Goal: Transaction & Acquisition: Download file/media

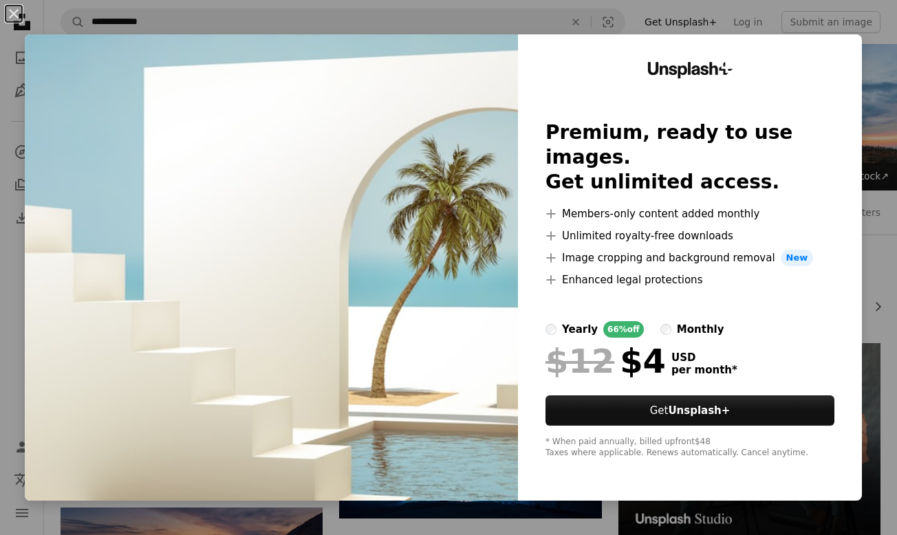
scroll to position [3006, 0]
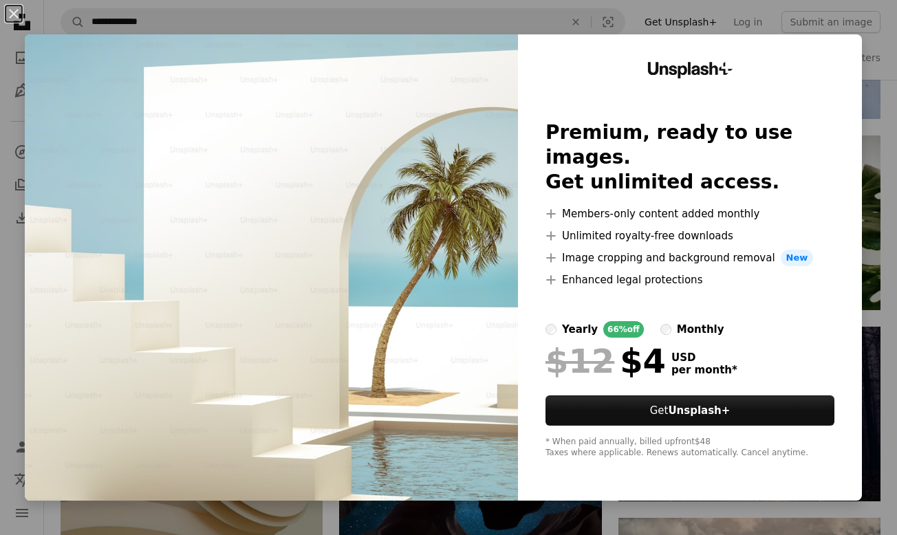
click at [889, 131] on div "An X shape Unsplash+ Premium, ready to use images. Get unlimited access. A plus…" at bounding box center [448, 267] width 897 height 535
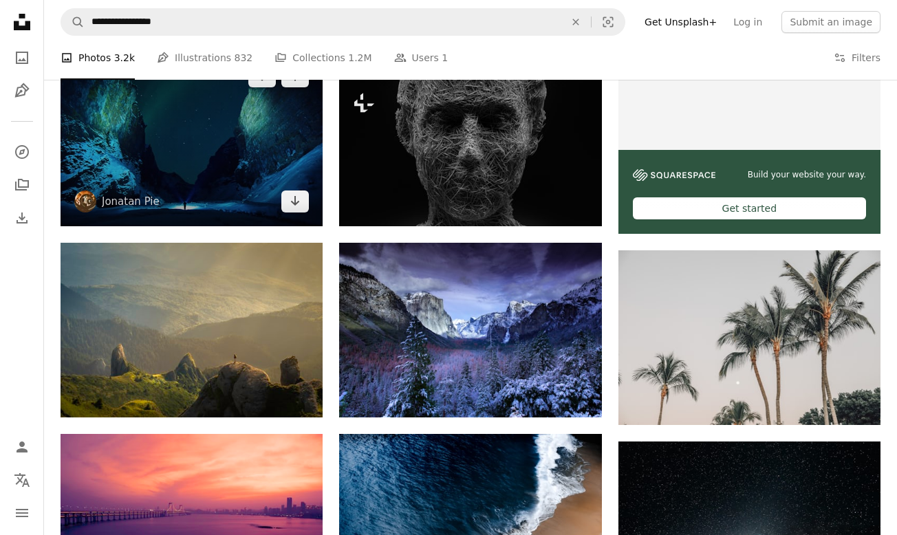
scroll to position [468, 0]
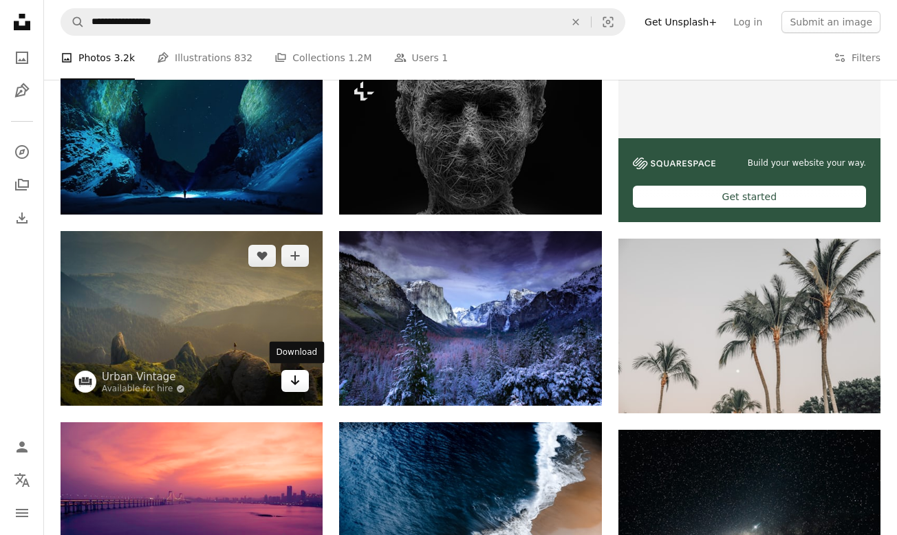
click at [290, 379] on icon "Arrow pointing down" at bounding box center [295, 380] width 11 height 17
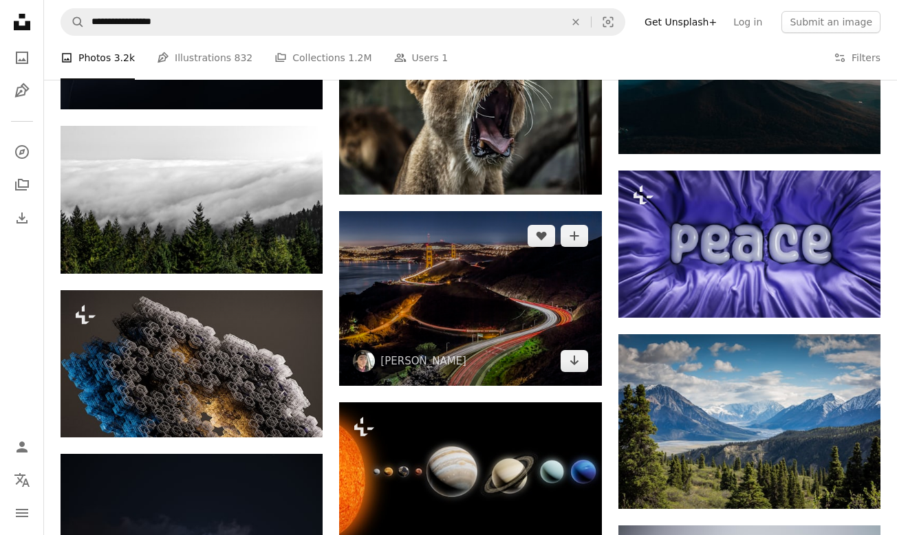
scroll to position [6276, 0]
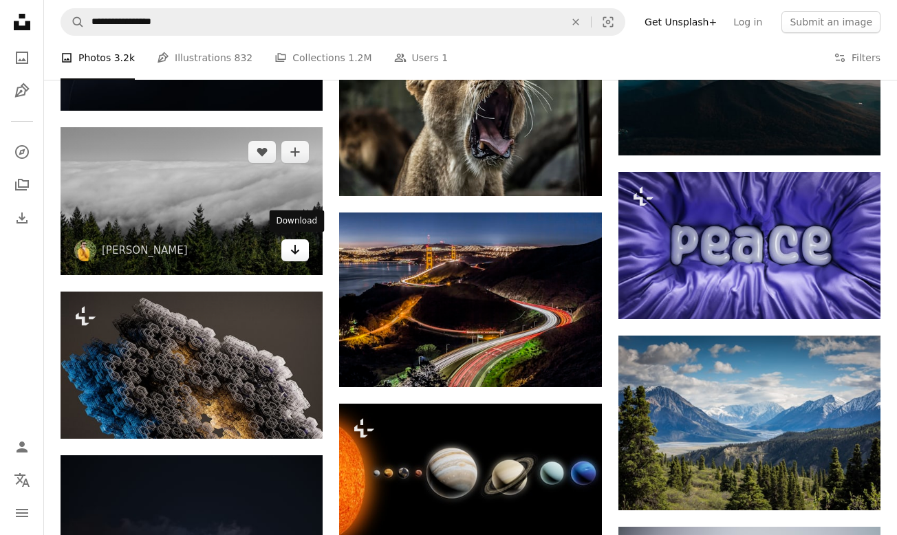
click at [295, 247] on icon "Download" at bounding box center [295, 250] width 9 height 10
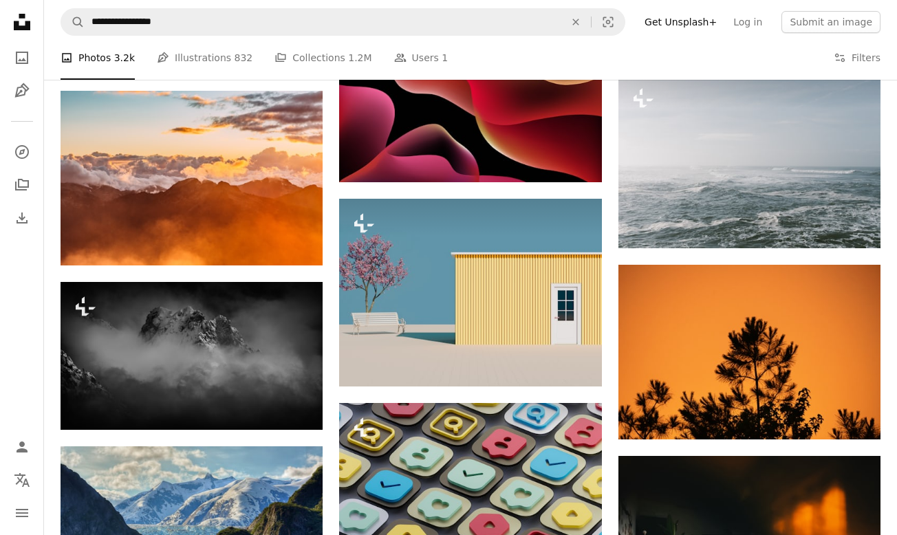
scroll to position [8142, 0]
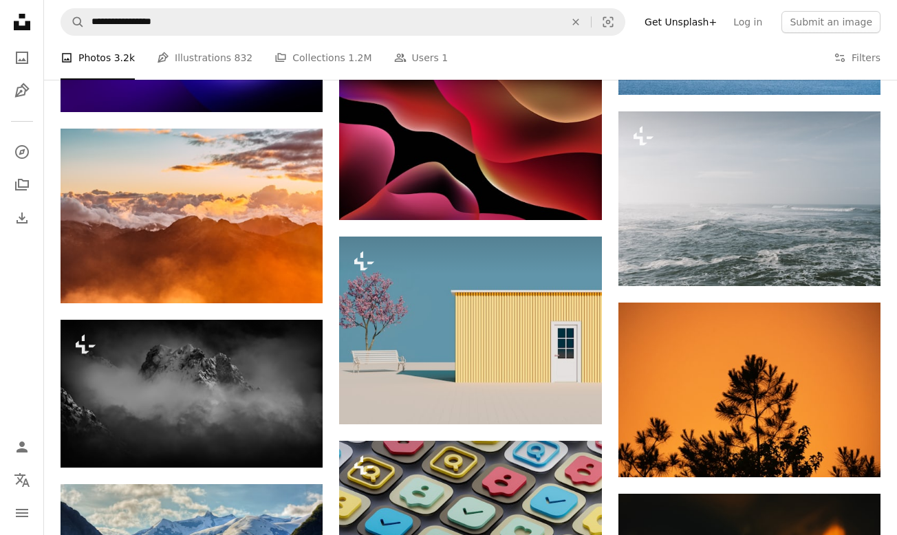
click at [230, 191] on img at bounding box center [192, 216] width 262 height 175
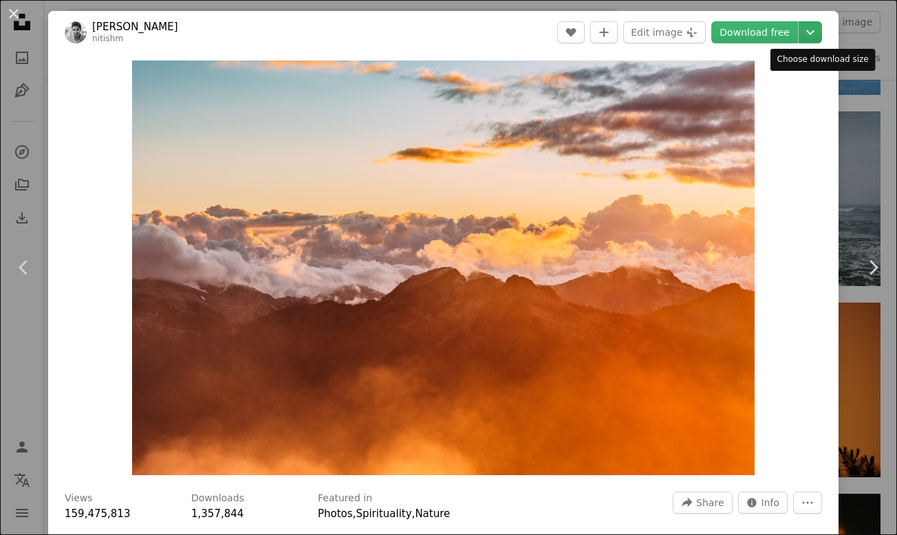
click at [814, 33] on icon "Chevron down" at bounding box center [810, 32] width 22 height 17
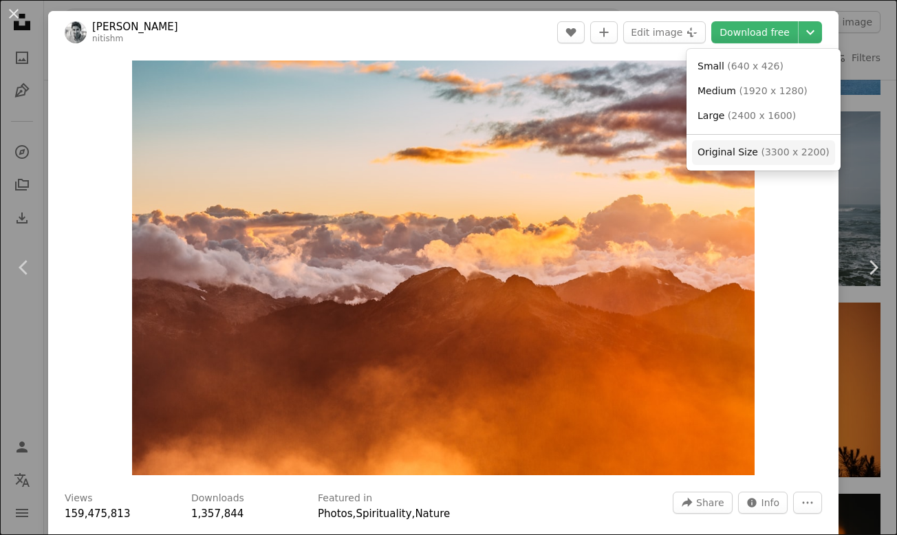
click at [747, 154] on span "Original Size" at bounding box center [728, 152] width 61 height 11
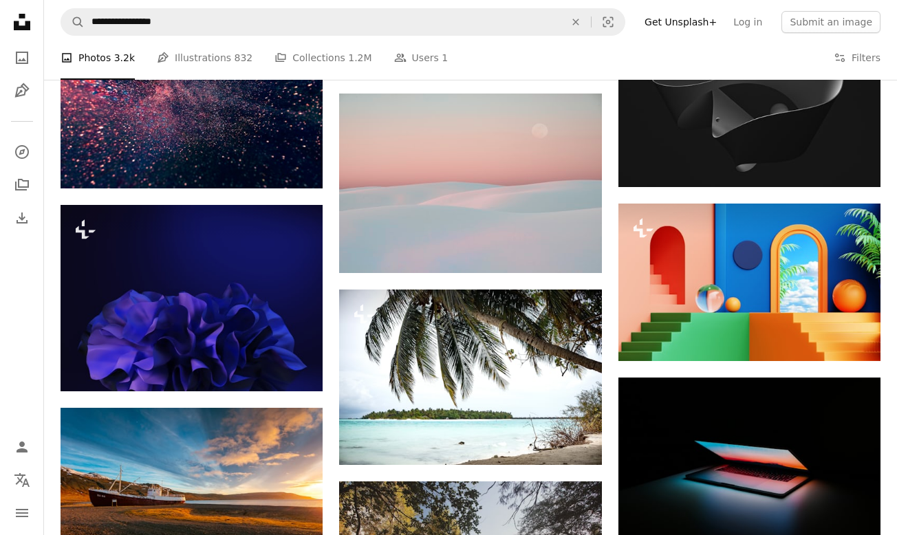
scroll to position [11166, 0]
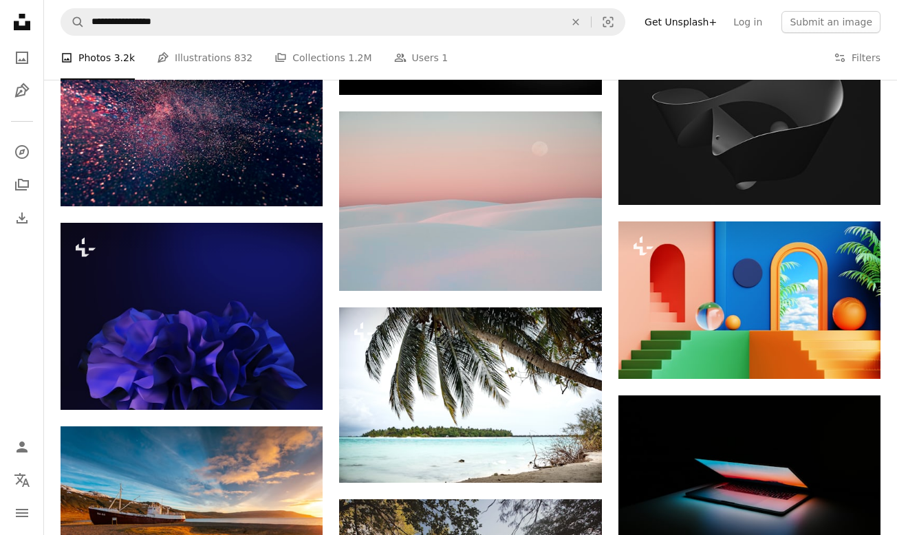
click at [452, 378] on img at bounding box center [470, 395] width 262 height 175
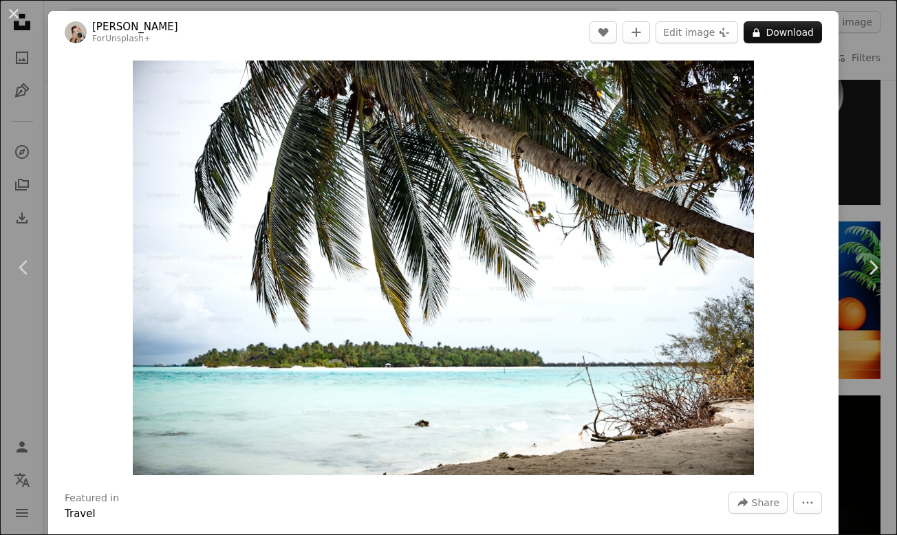
click at [512, 241] on img "Zoom in on this image" at bounding box center [443, 268] width 621 height 415
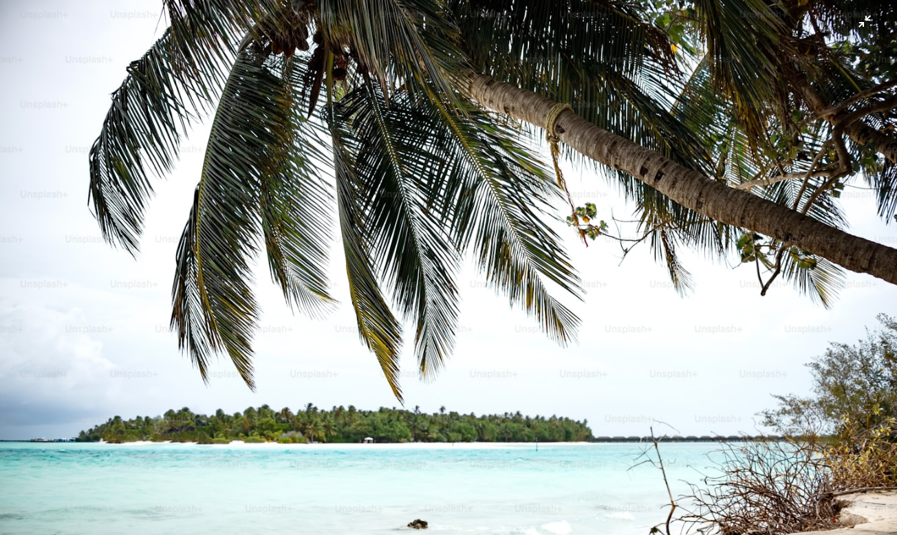
scroll to position [32, 0]
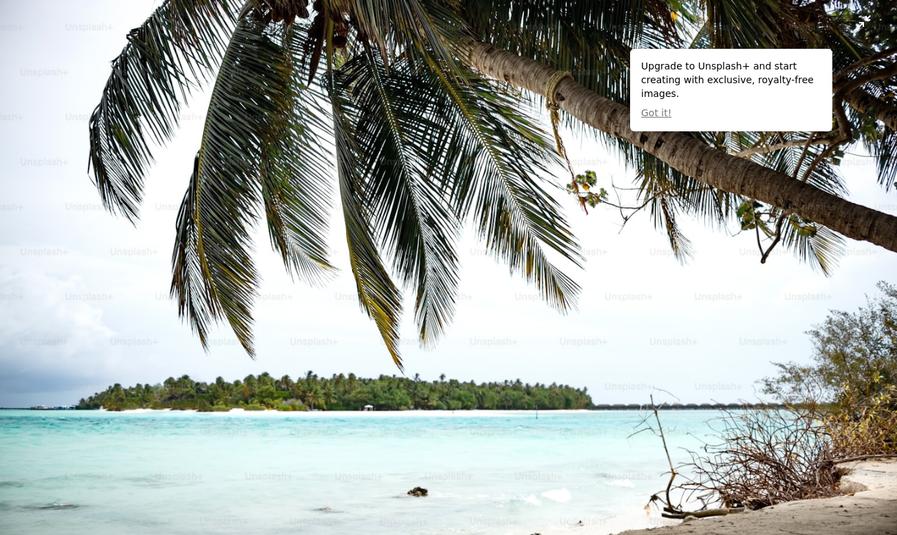
click at [512, 241] on img "Zoom out on this image" at bounding box center [448, 267] width 898 height 600
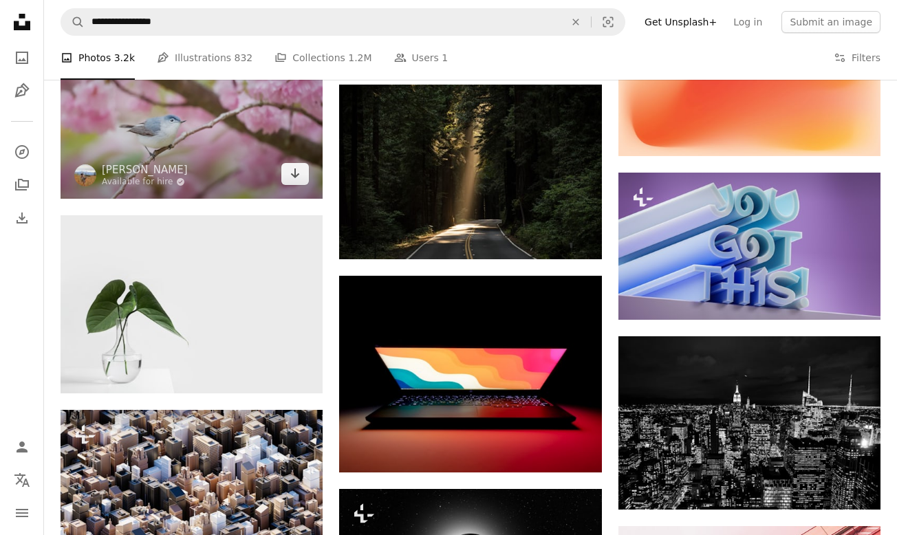
scroll to position [11775, 0]
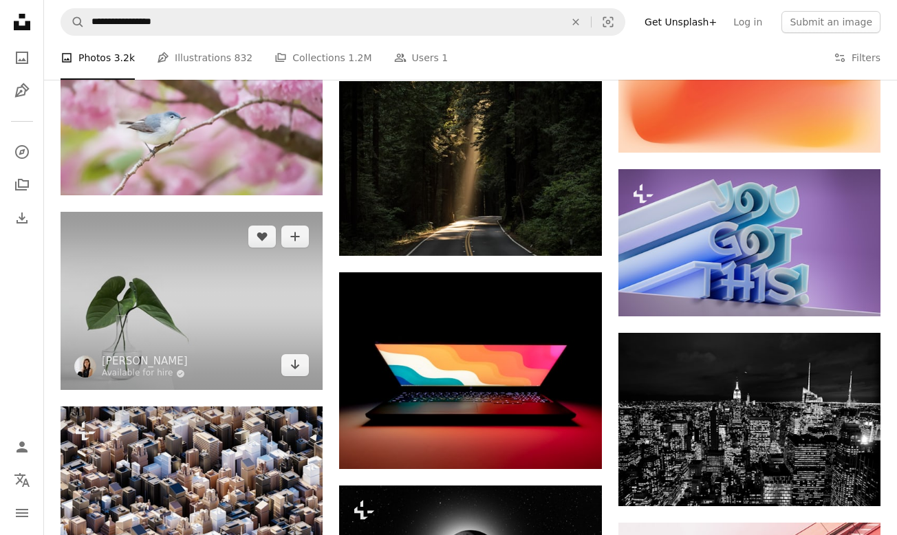
click at [188, 283] on img at bounding box center [192, 301] width 262 height 178
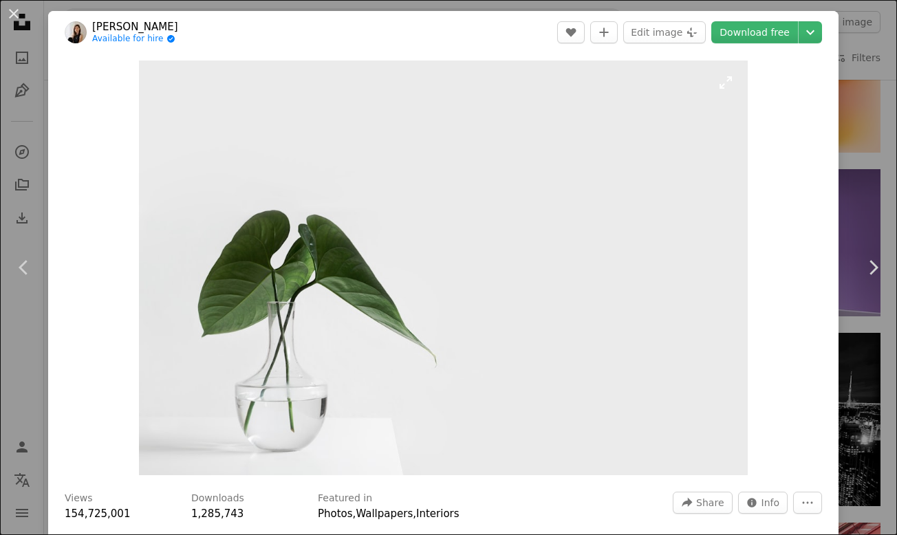
click at [411, 272] on img "Zoom in on this image" at bounding box center [444, 268] width 610 height 415
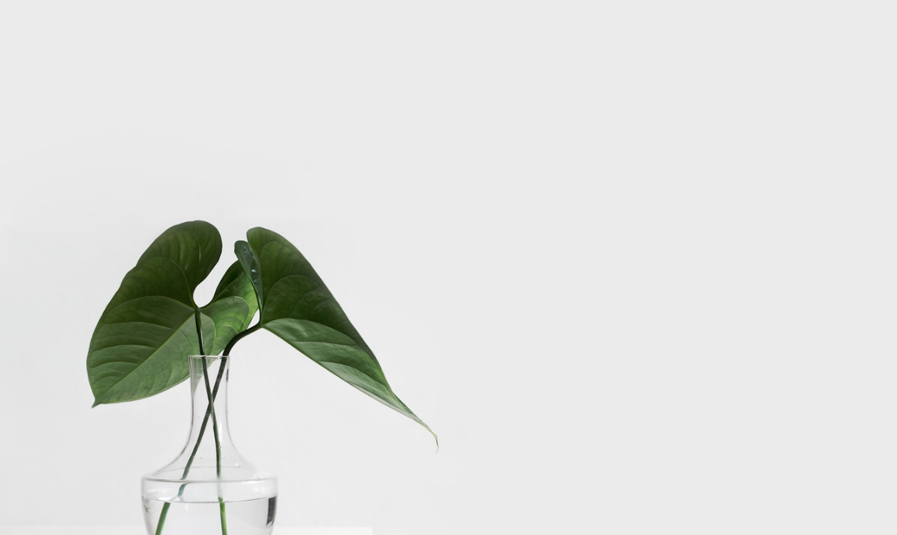
scroll to position [38, 0]
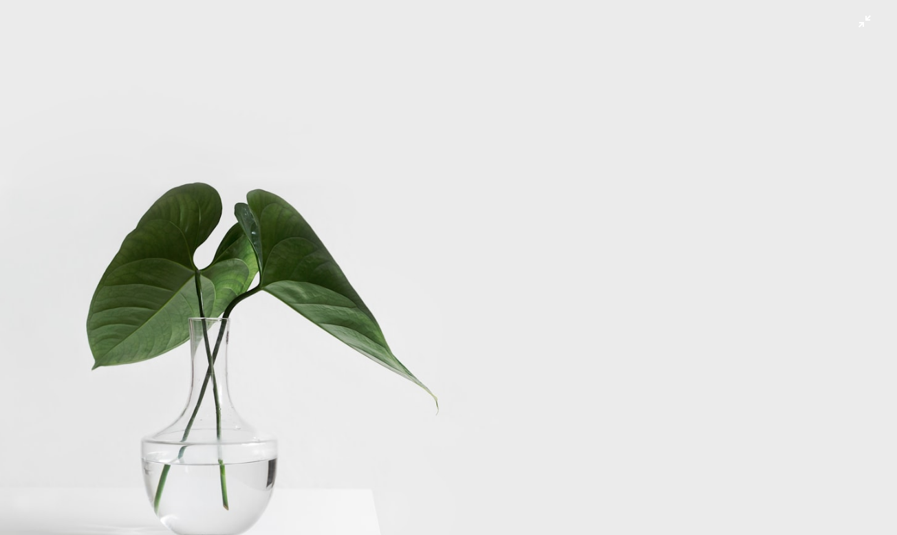
click at [411, 272] on img "Zoom out on this image" at bounding box center [448, 267] width 898 height 612
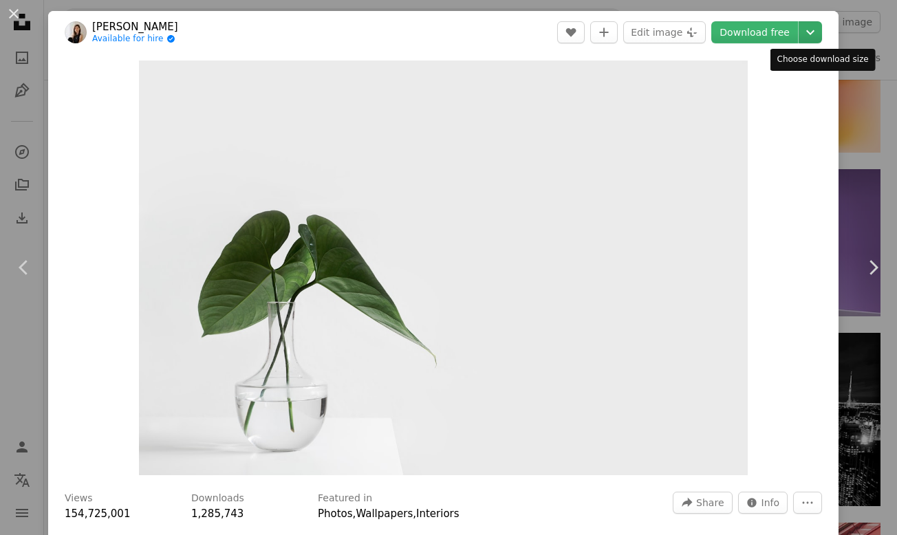
click at [821, 30] on icon "Chevron down" at bounding box center [810, 32] width 22 height 17
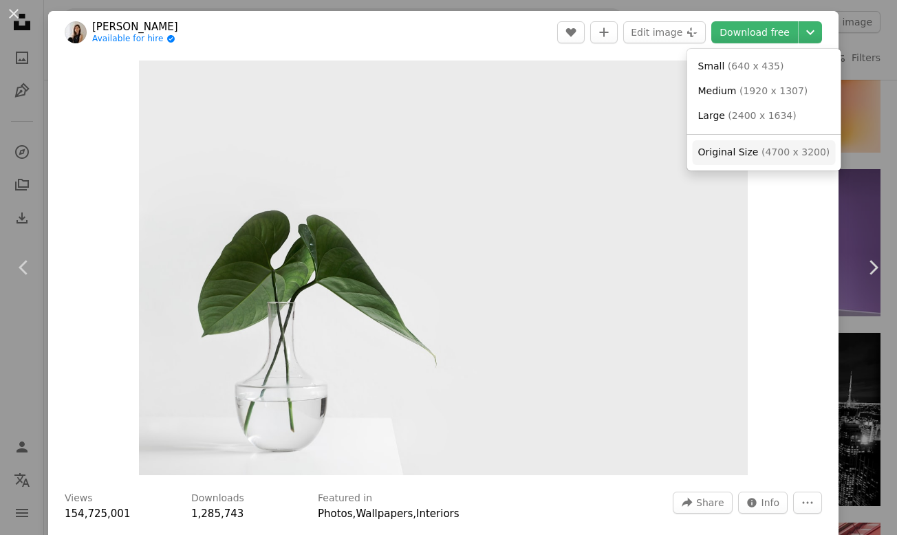
click at [751, 153] on span "Original Size" at bounding box center [728, 152] width 61 height 11
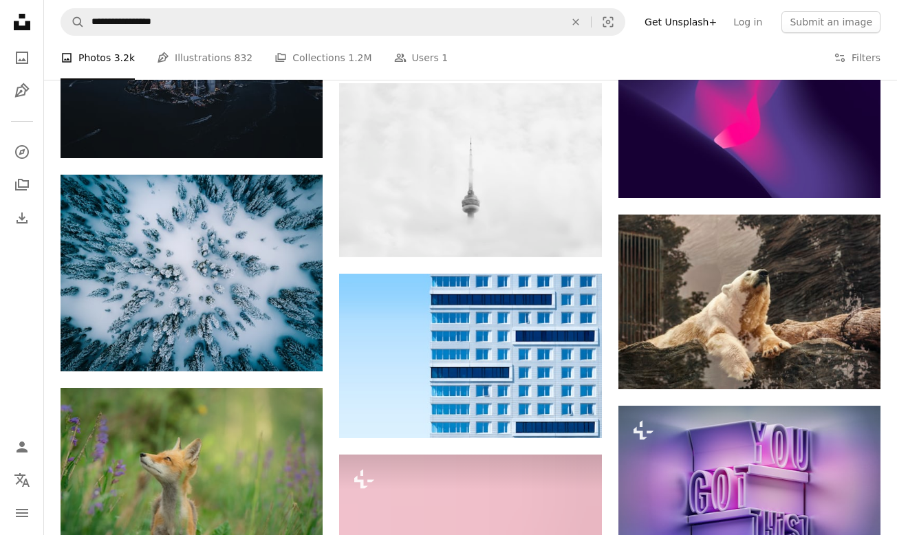
scroll to position [14147, 0]
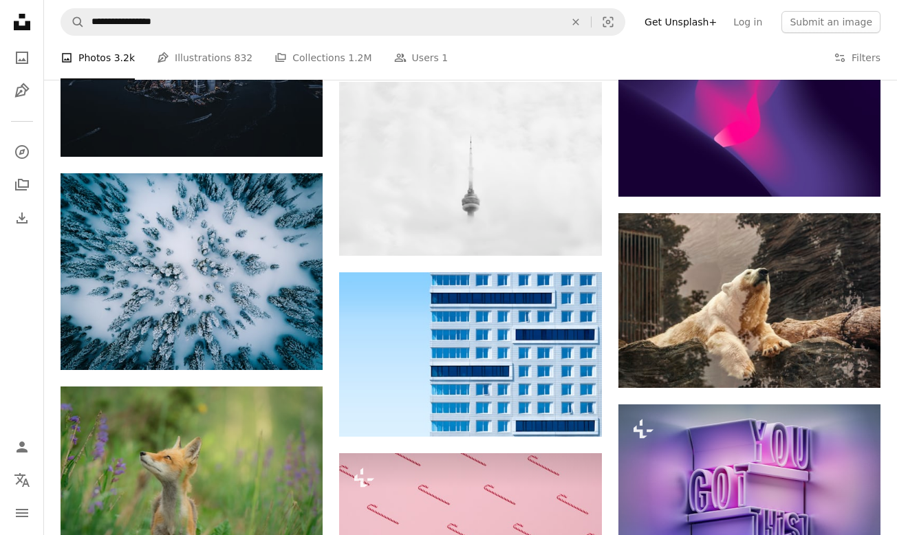
click at [455, 155] on img at bounding box center [470, 169] width 262 height 175
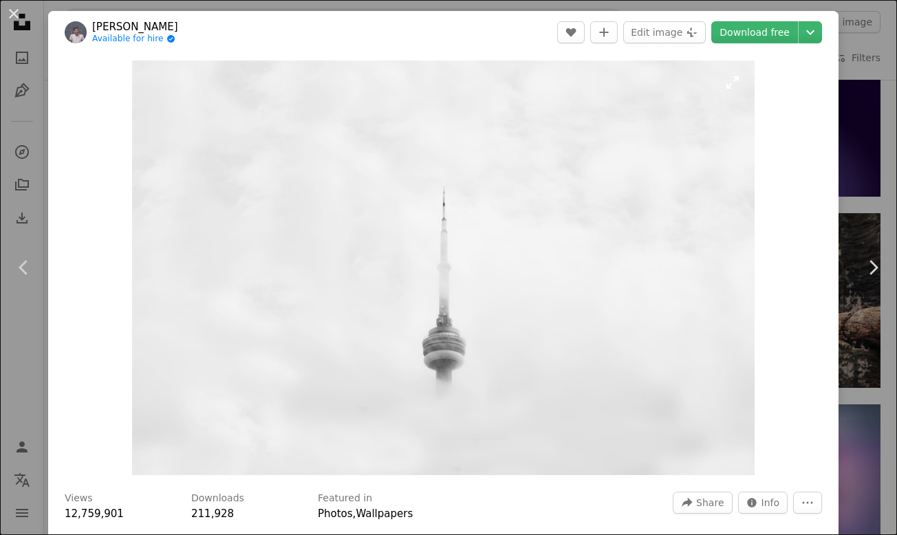
click at [554, 195] on img "Zoom in on this image" at bounding box center [443, 268] width 623 height 415
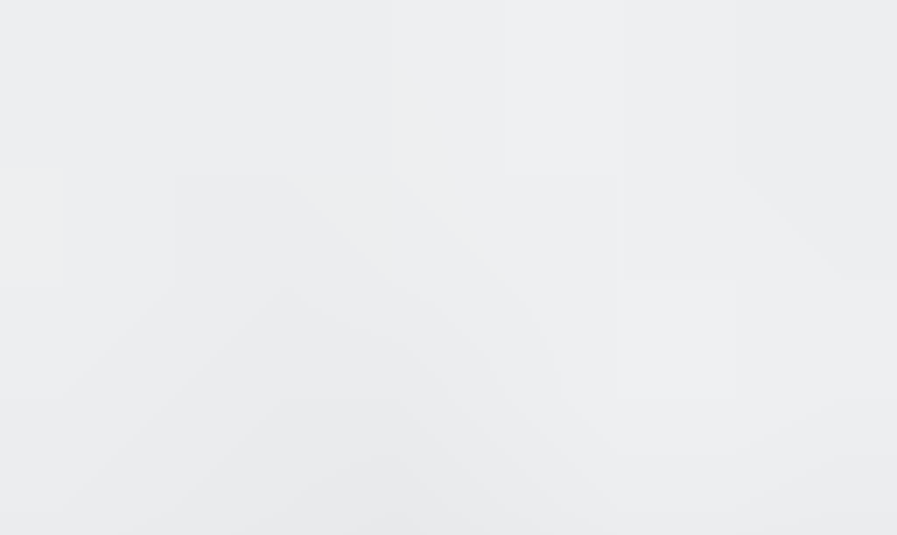
scroll to position [32, 0]
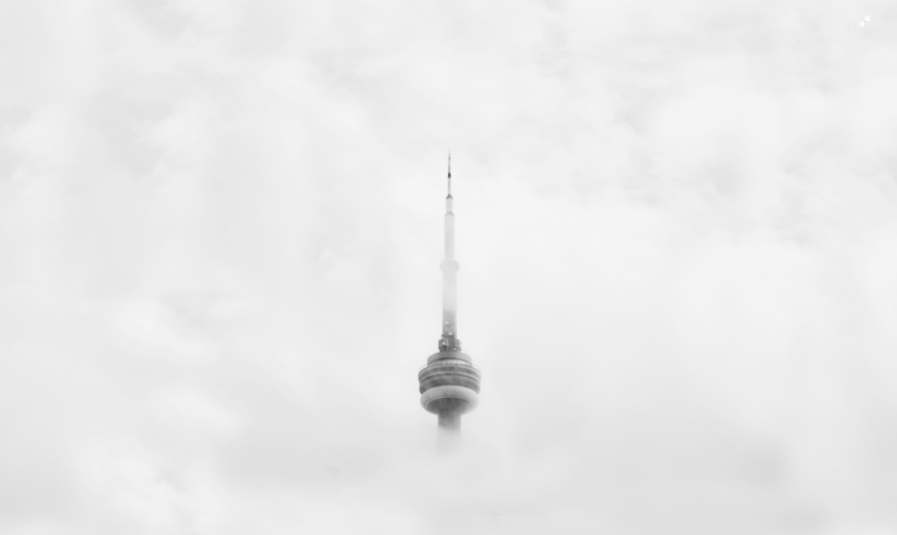
click at [554, 195] on img "Zoom out on this image" at bounding box center [448, 267] width 898 height 599
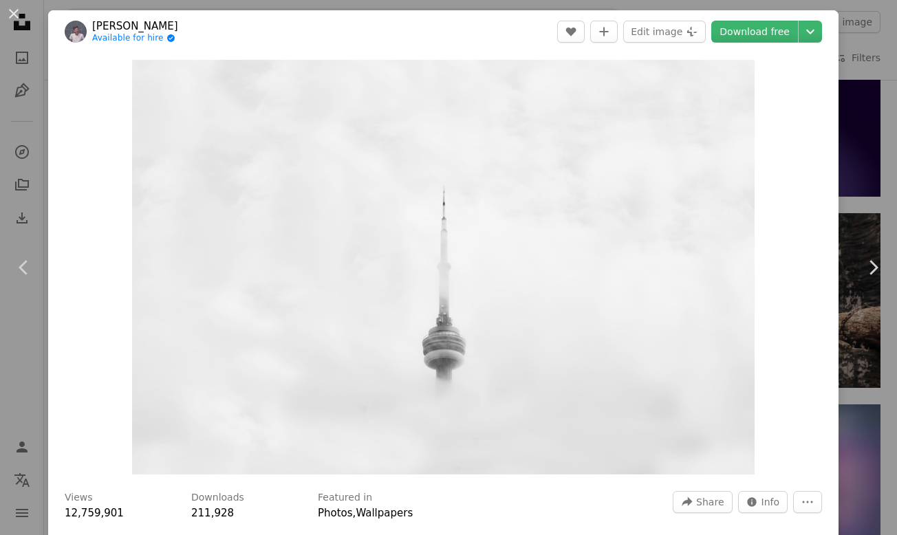
scroll to position [1, 0]
click at [15, 14] on button "An X shape" at bounding box center [14, 14] width 17 height 17
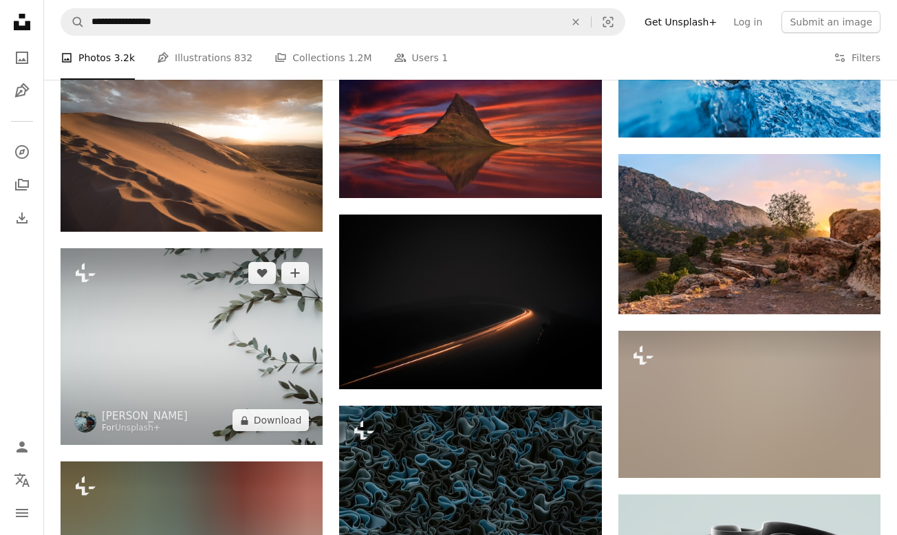
scroll to position [16859, 0]
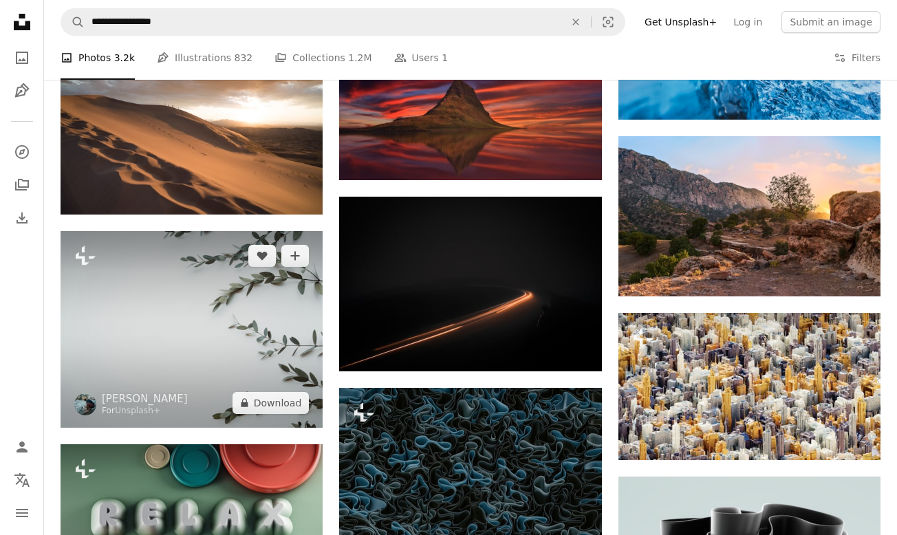
click at [199, 306] on img at bounding box center [192, 329] width 262 height 197
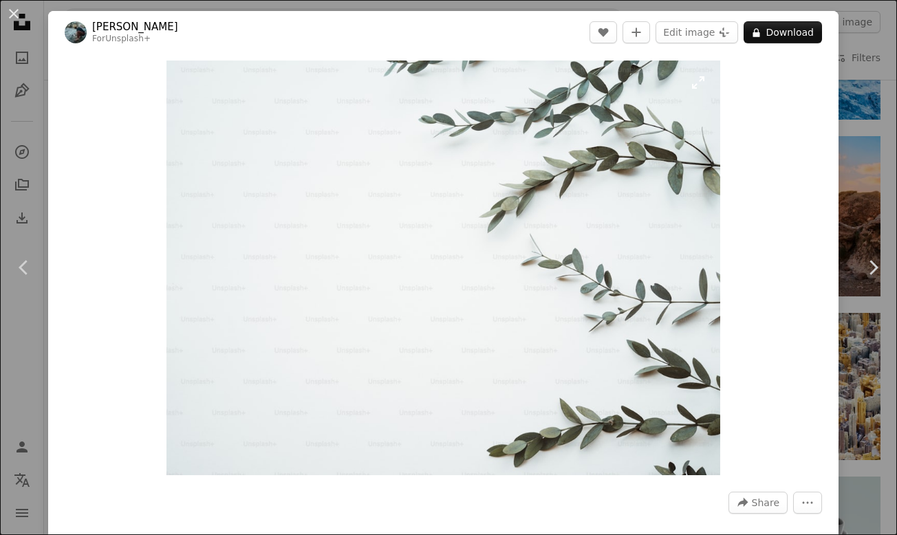
click at [511, 299] on img "Zoom in on this image" at bounding box center [443, 268] width 554 height 415
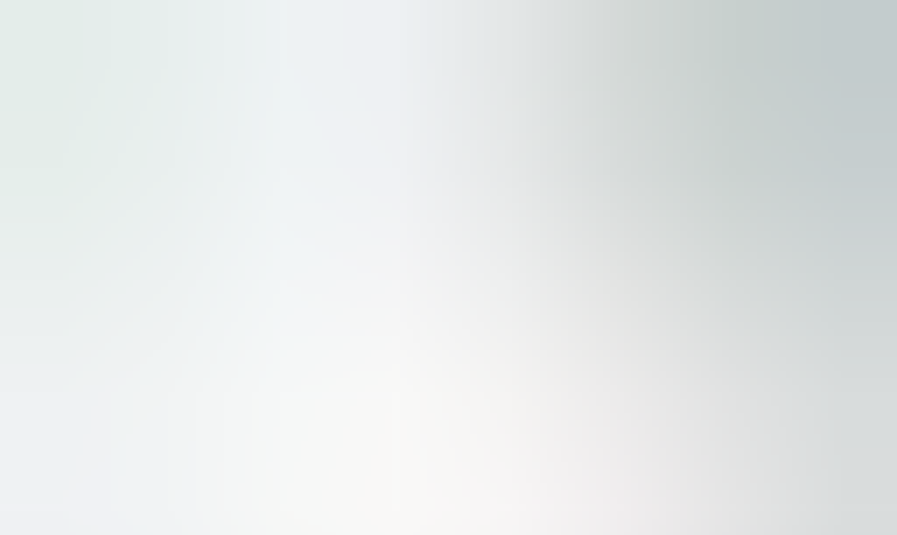
scroll to position [69, 0]
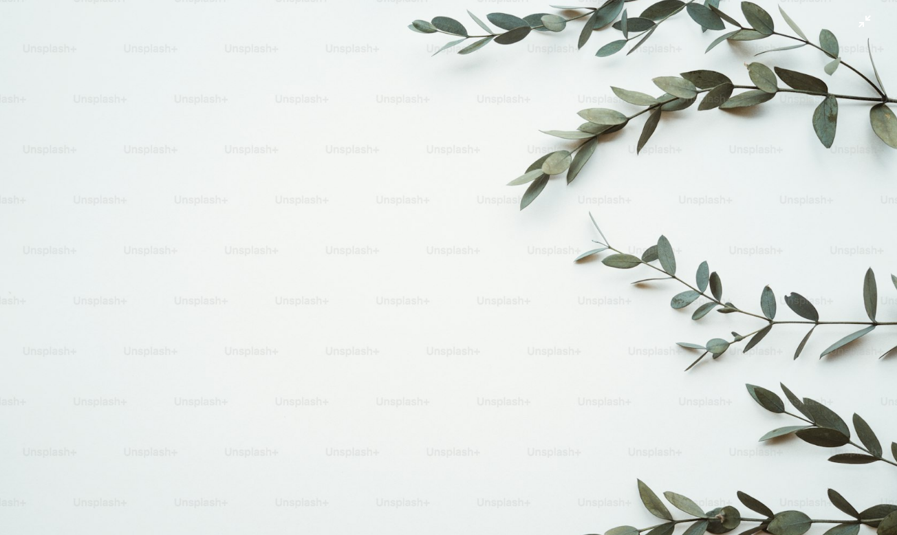
click at [511, 299] on img "Zoom out on this image" at bounding box center [448, 268] width 898 height 674
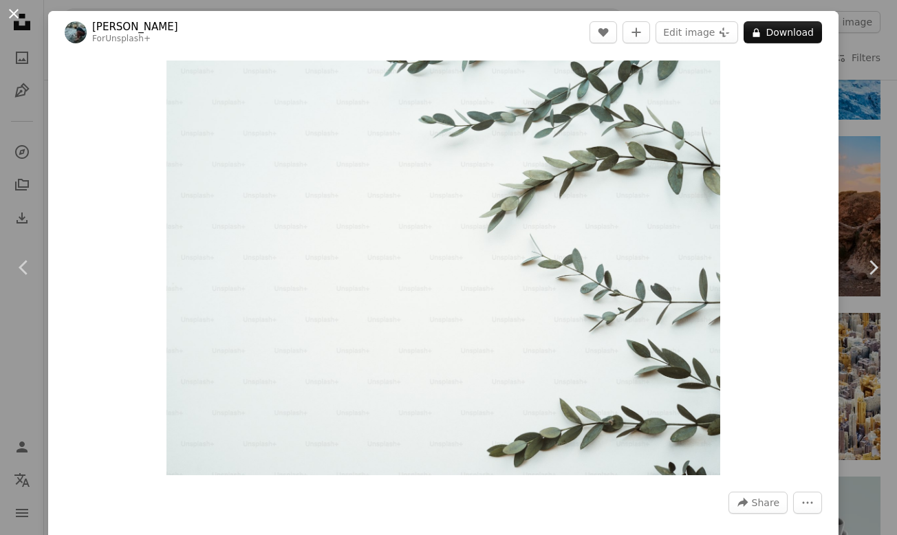
click at [14, 15] on button "An X shape" at bounding box center [14, 14] width 17 height 17
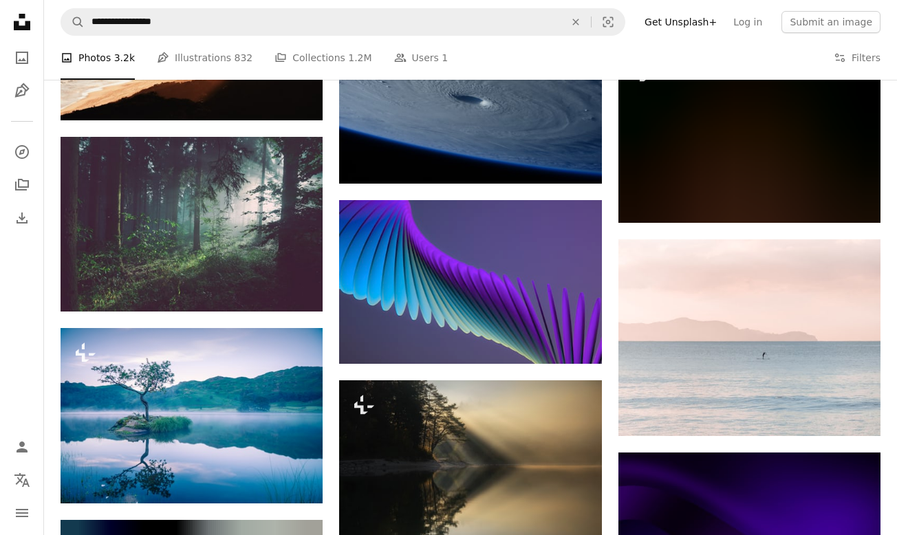
scroll to position [19617, 0]
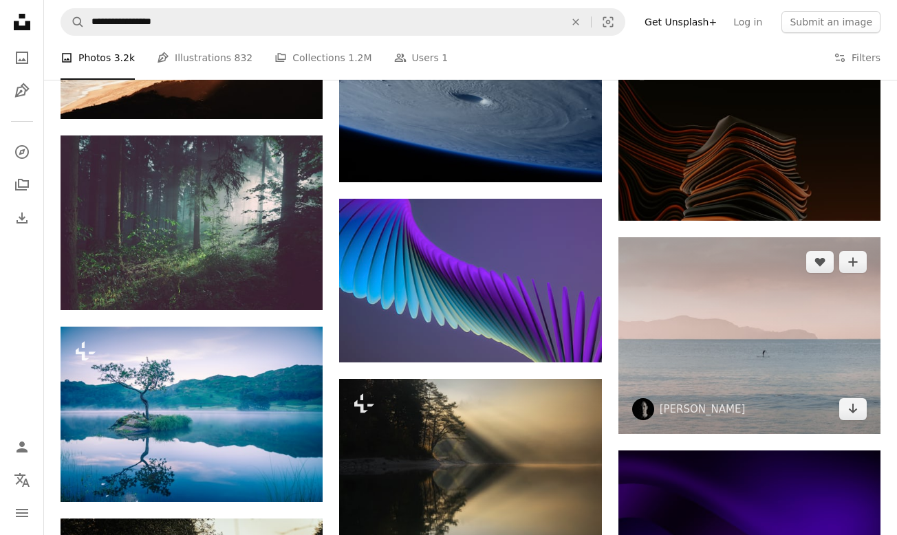
click at [700, 294] on img at bounding box center [749, 335] width 262 height 197
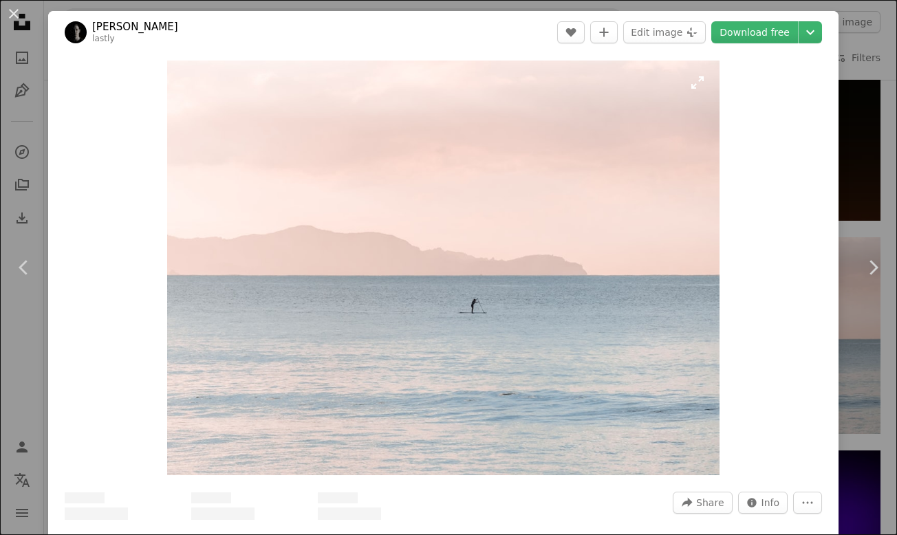
click at [555, 309] on img "Zoom in on this image" at bounding box center [443, 268] width 553 height 415
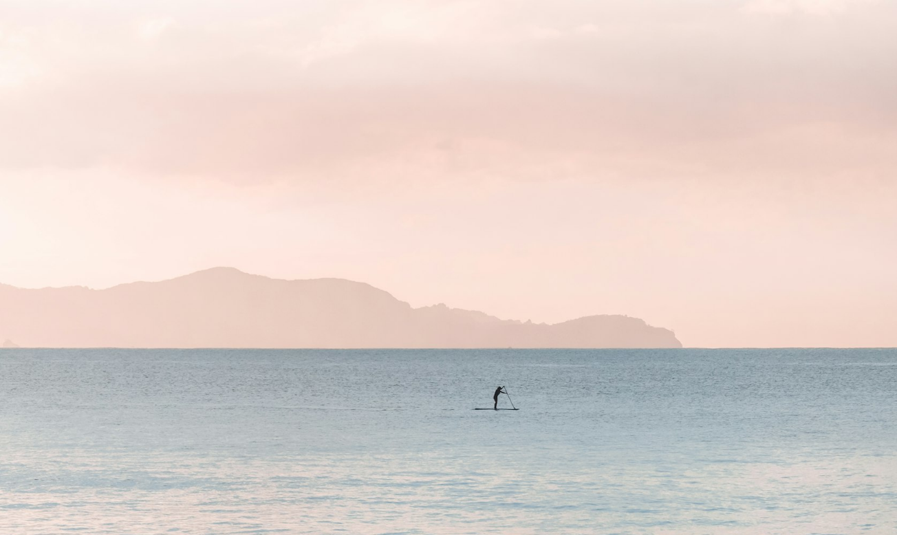
scroll to position [69, 0]
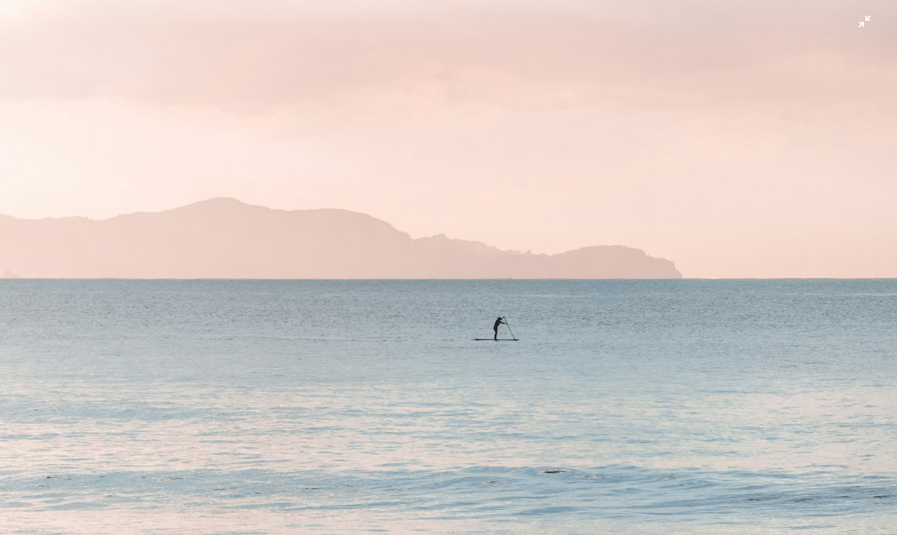
click at [555, 309] on img "Zoom out on this image" at bounding box center [448, 267] width 898 height 674
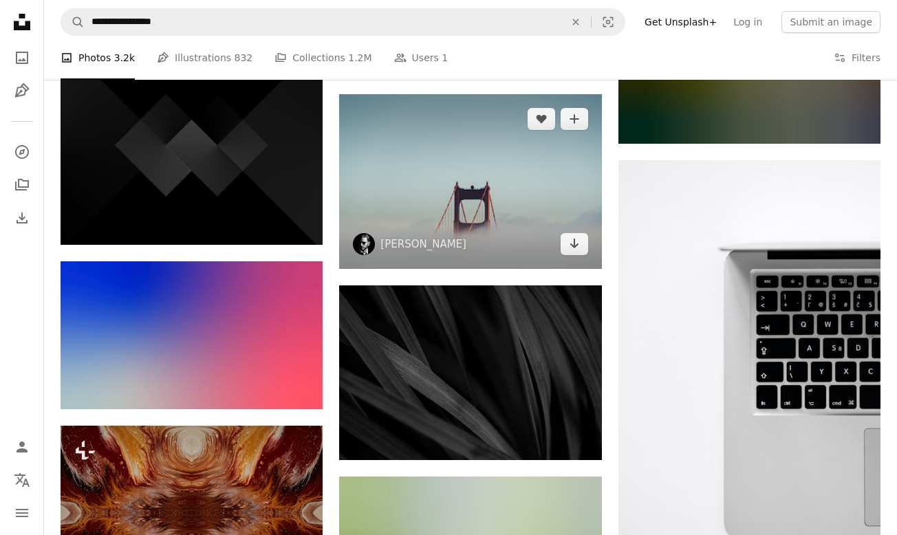
scroll to position [21422, 0]
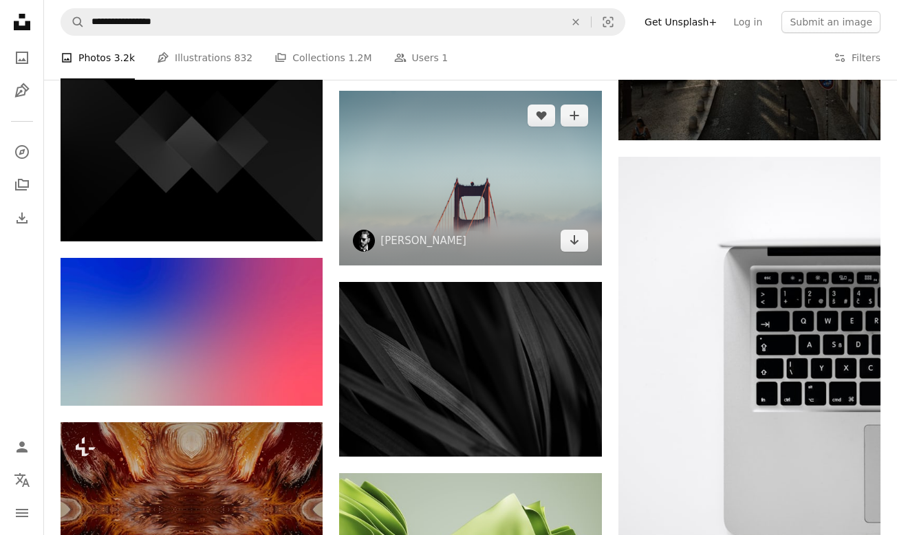
click at [442, 150] on img at bounding box center [470, 178] width 262 height 175
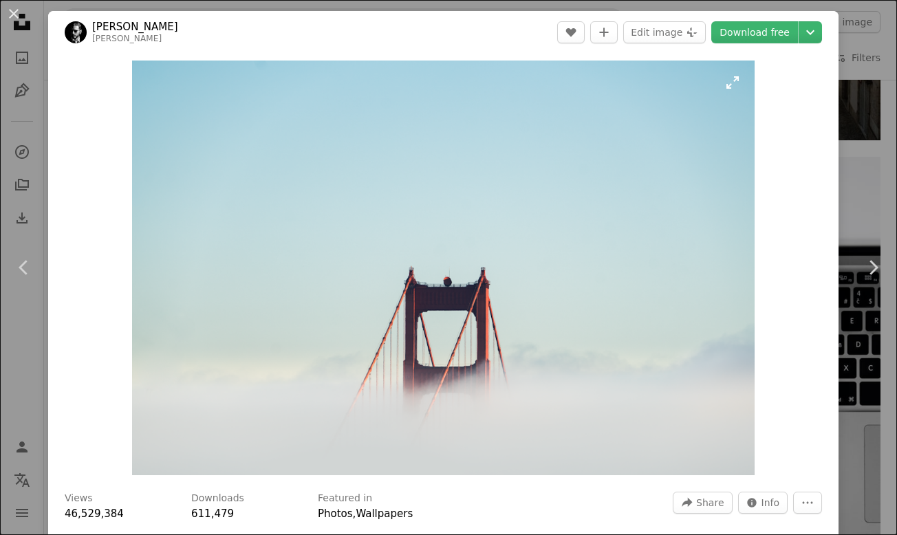
click at [418, 266] on img "Zoom in on this image" at bounding box center [443, 268] width 622 height 415
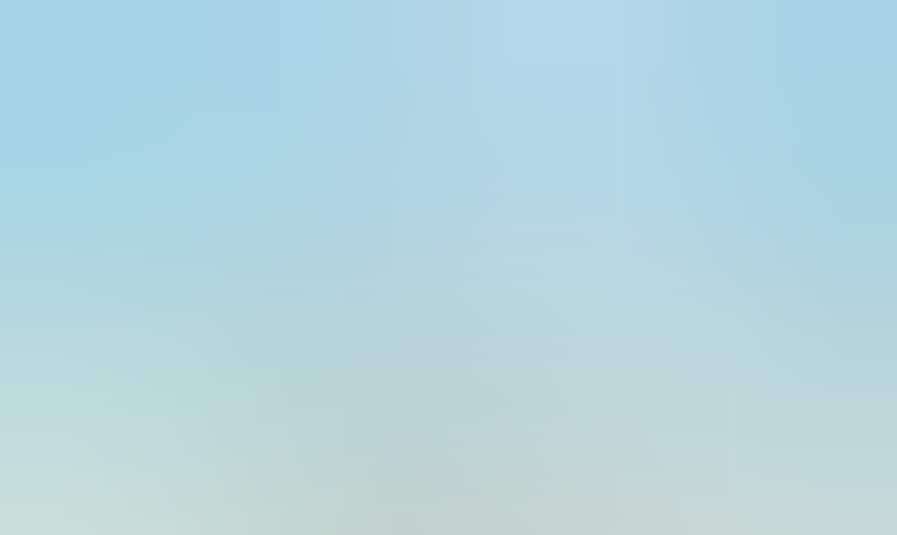
scroll to position [32, 0]
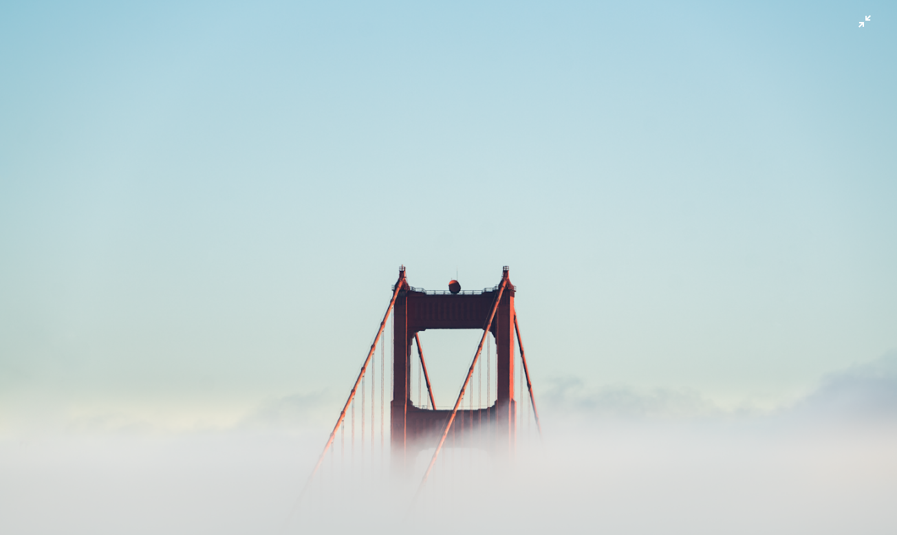
click at [418, 266] on img "Zoom out on this image" at bounding box center [448, 267] width 898 height 599
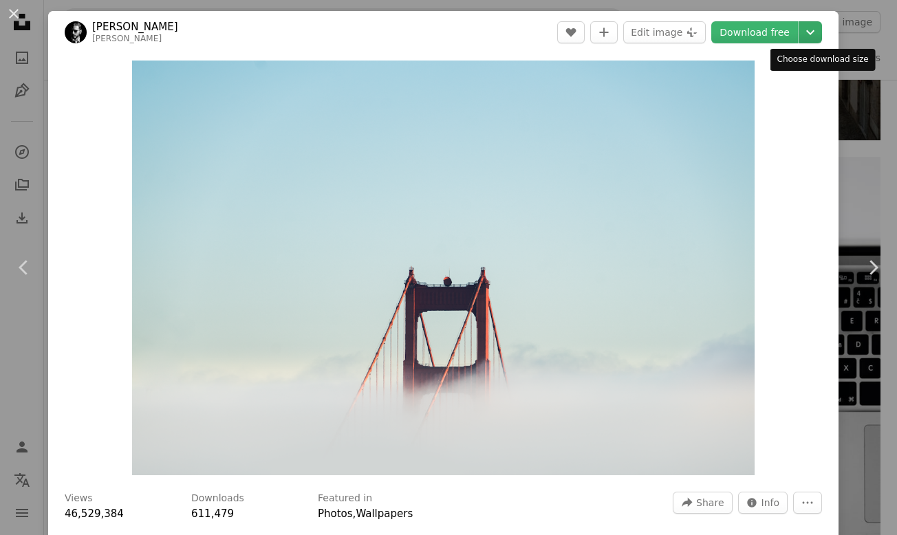
click at [821, 30] on icon "Chevron down" at bounding box center [810, 32] width 22 height 17
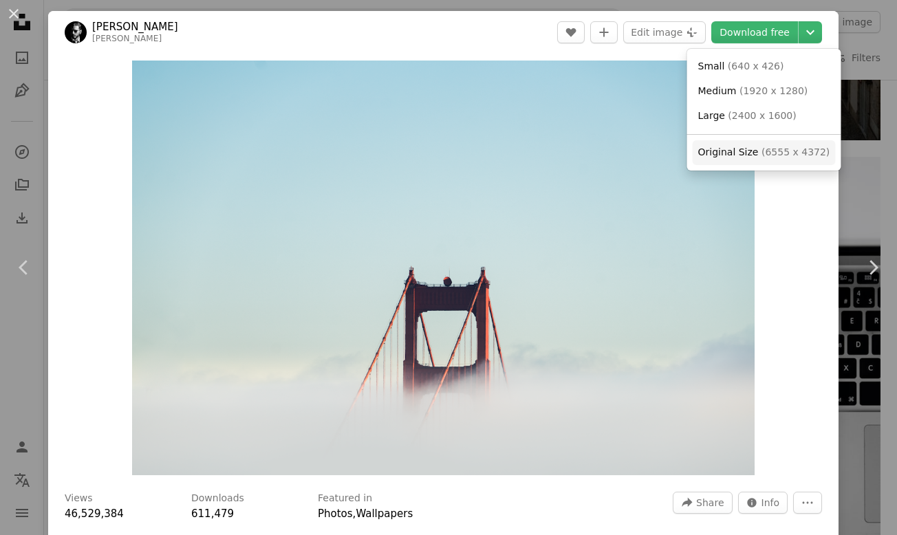
click at [751, 148] on span "Original Size" at bounding box center [728, 152] width 61 height 11
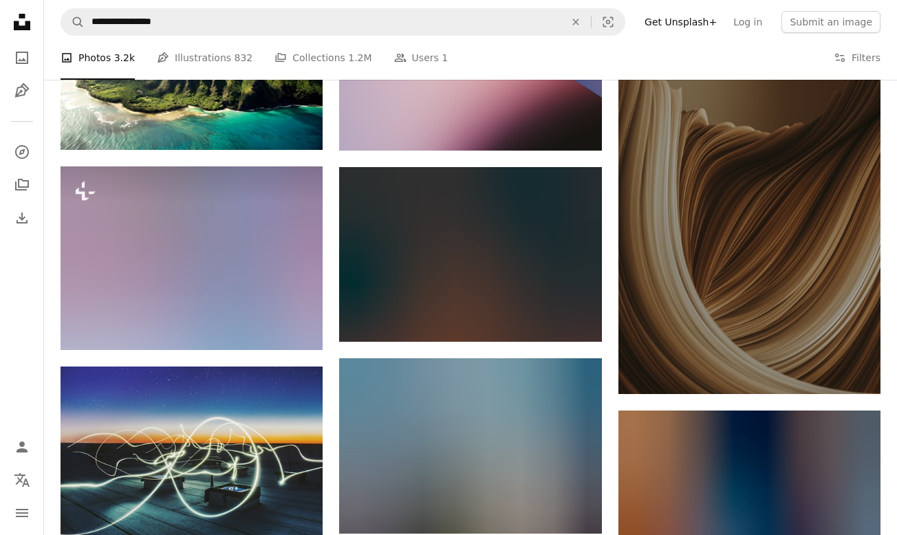
scroll to position [22237, 0]
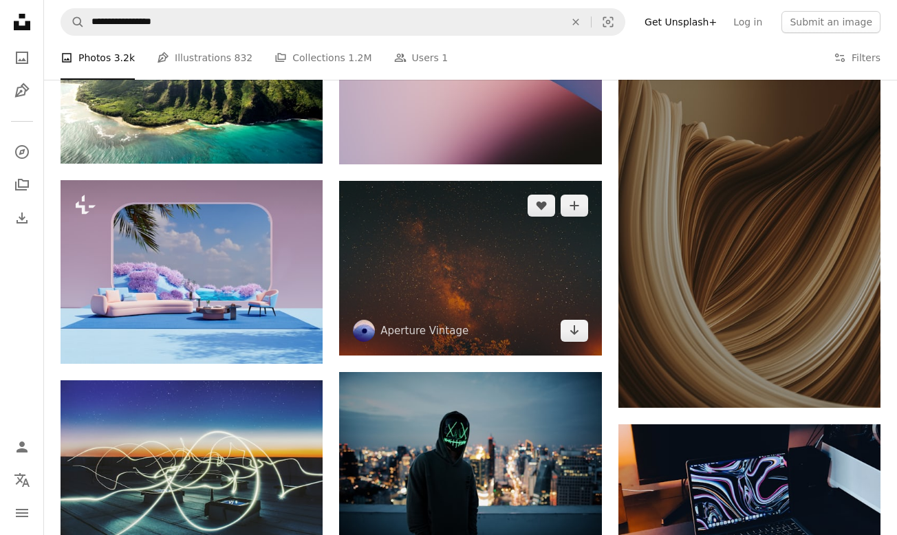
click at [504, 279] on img at bounding box center [470, 268] width 262 height 175
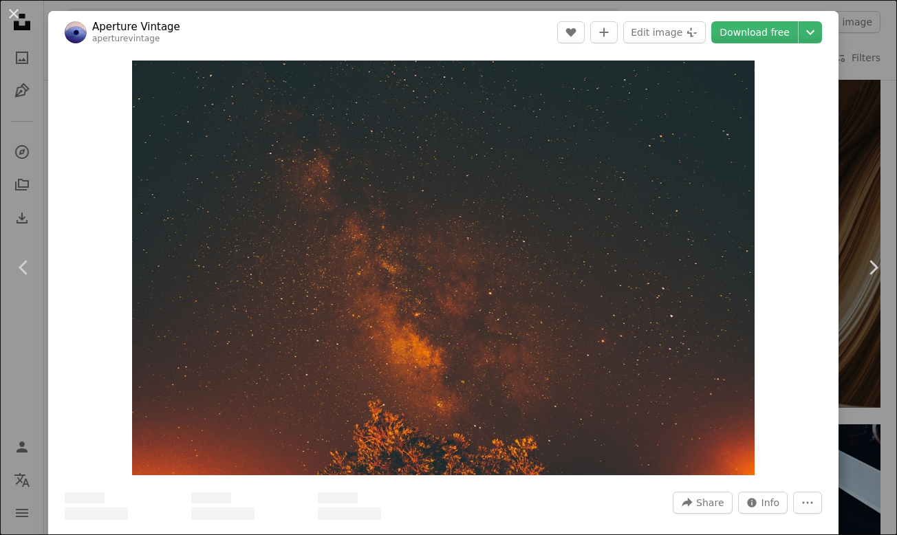
click at [504, 279] on img "Zoom in on this image" at bounding box center [443, 268] width 623 height 415
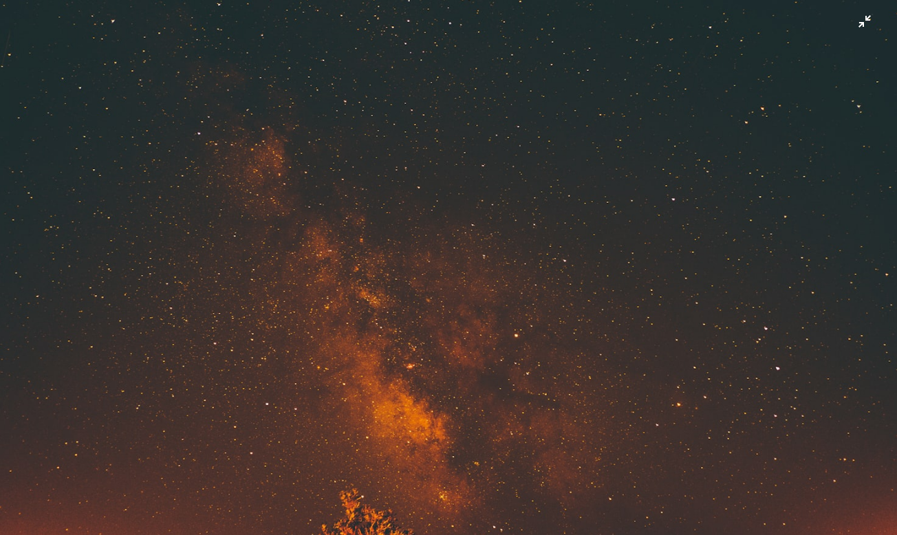
scroll to position [32, 0]
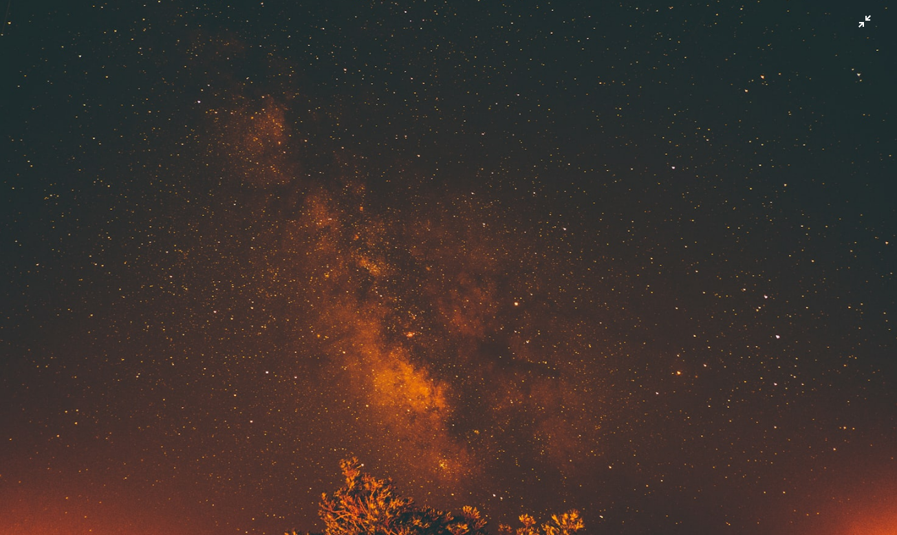
click at [504, 279] on img "Zoom out on this image" at bounding box center [448, 267] width 898 height 599
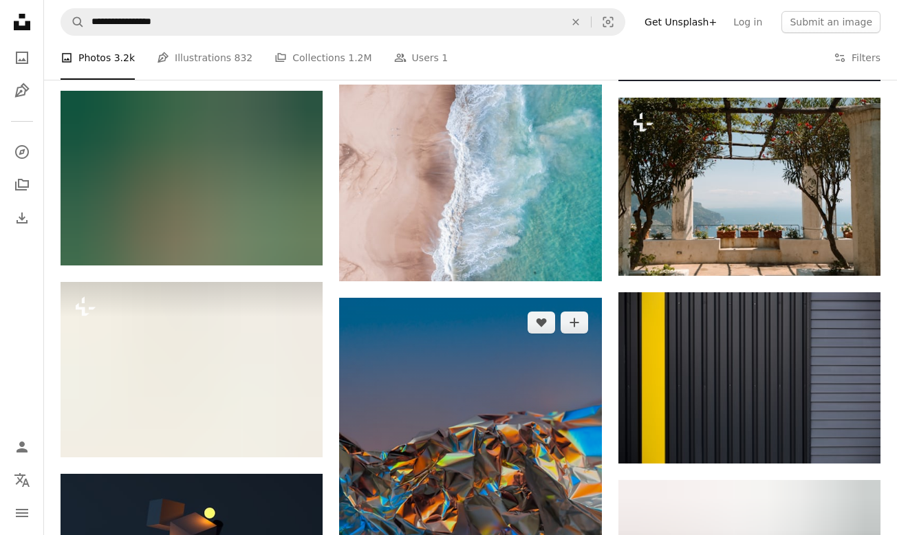
scroll to position [26493, 0]
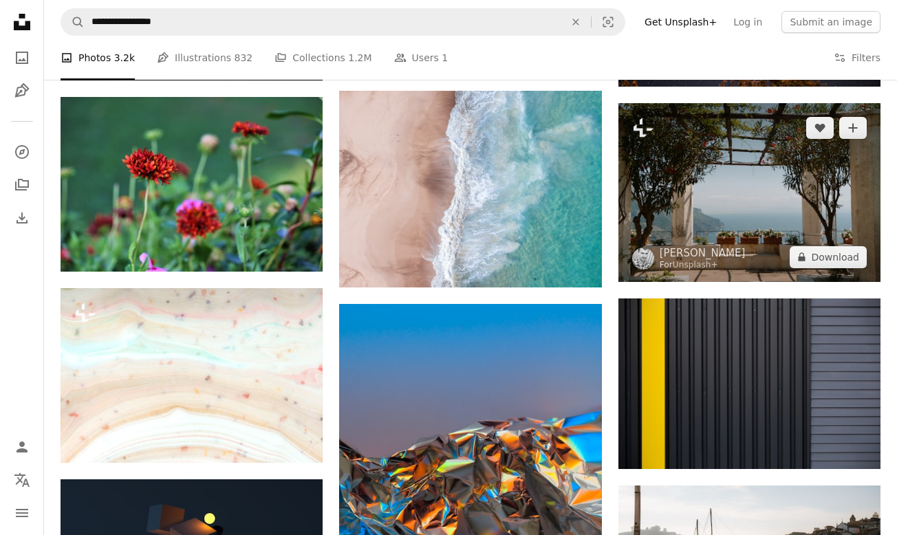
click at [663, 219] on img at bounding box center [749, 192] width 262 height 178
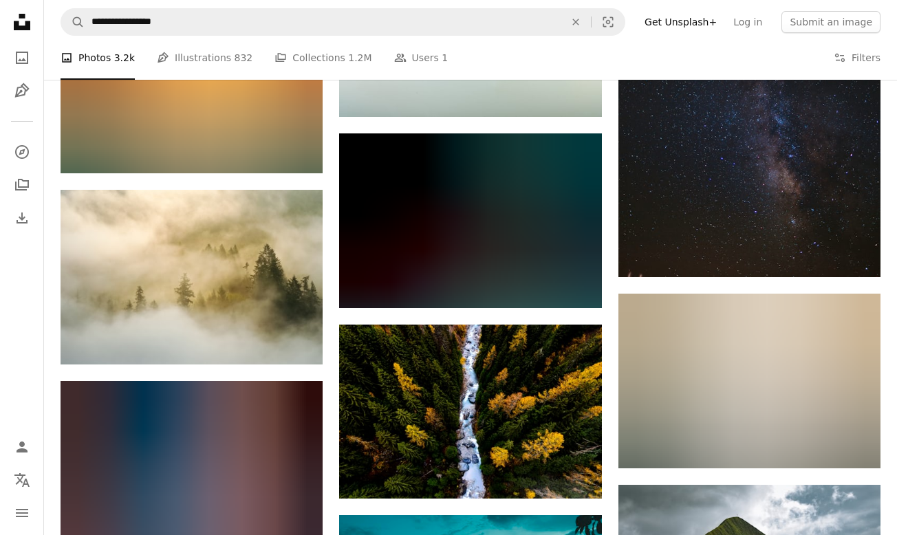
scroll to position [31750, 0]
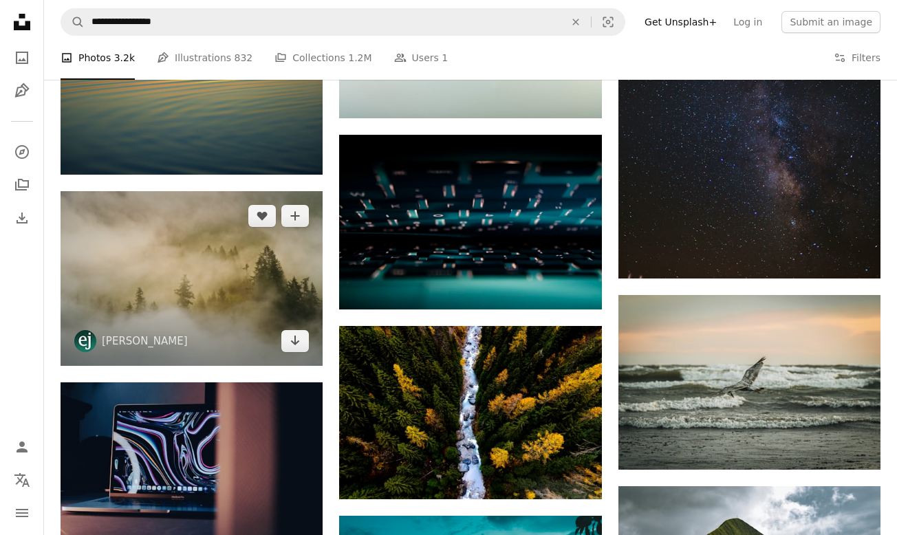
click at [197, 250] on img at bounding box center [192, 278] width 262 height 175
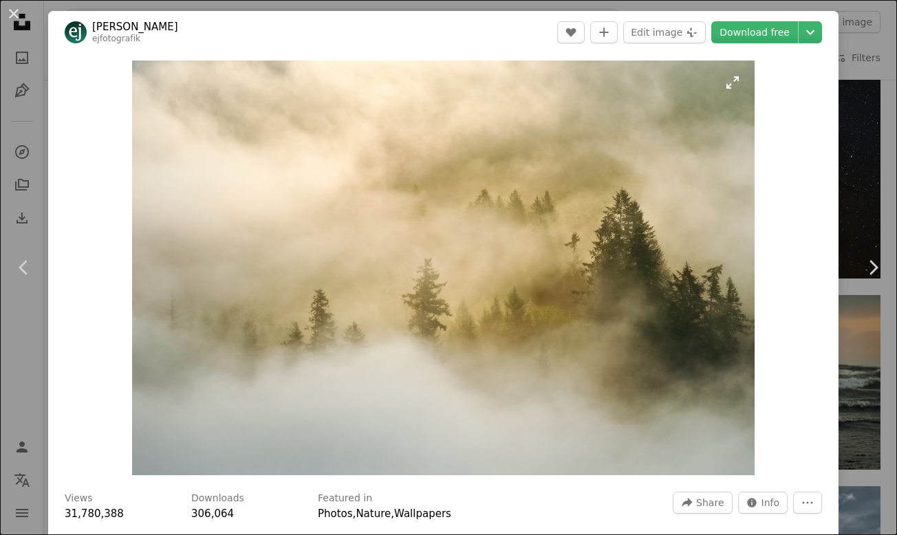
click at [347, 358] on img "Zoom in on this image" at bounding box center [443, 268] width 623 height 415
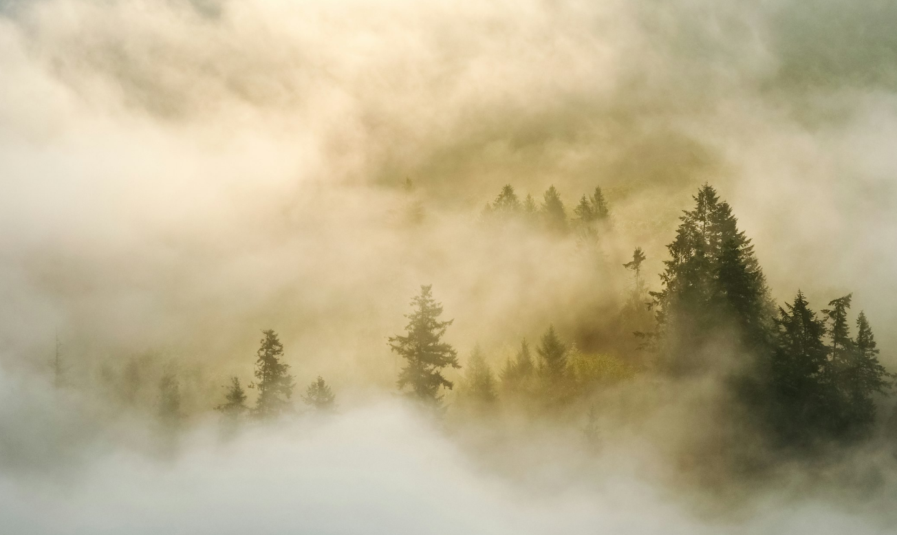
scroll to position [32, 0]
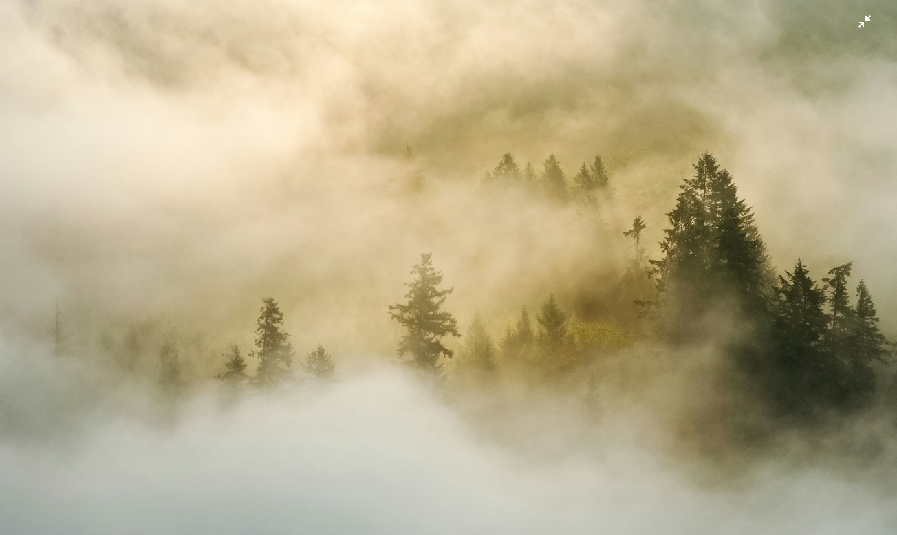
click at [347, 358] on img "Zoom out on this image" at bounding box center [448, 267] width 898 height 599
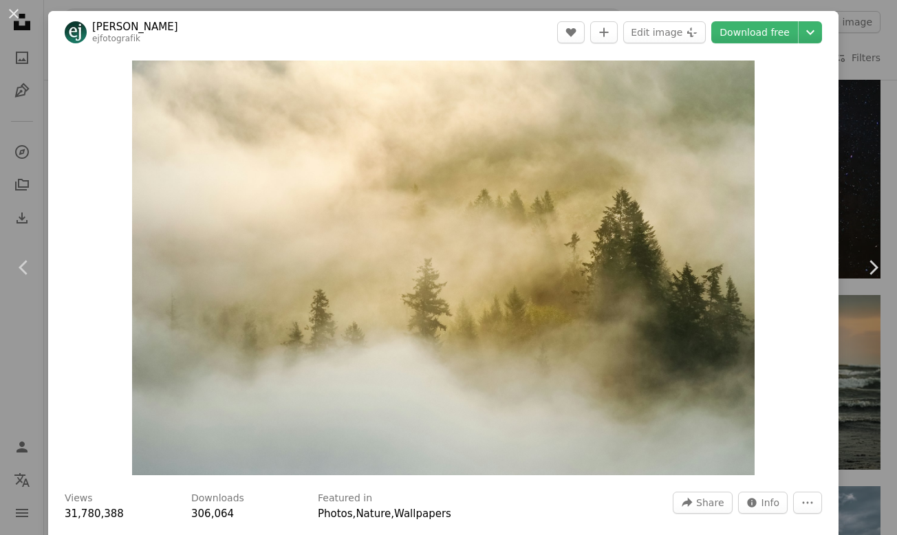
scroll to position [1, 0]
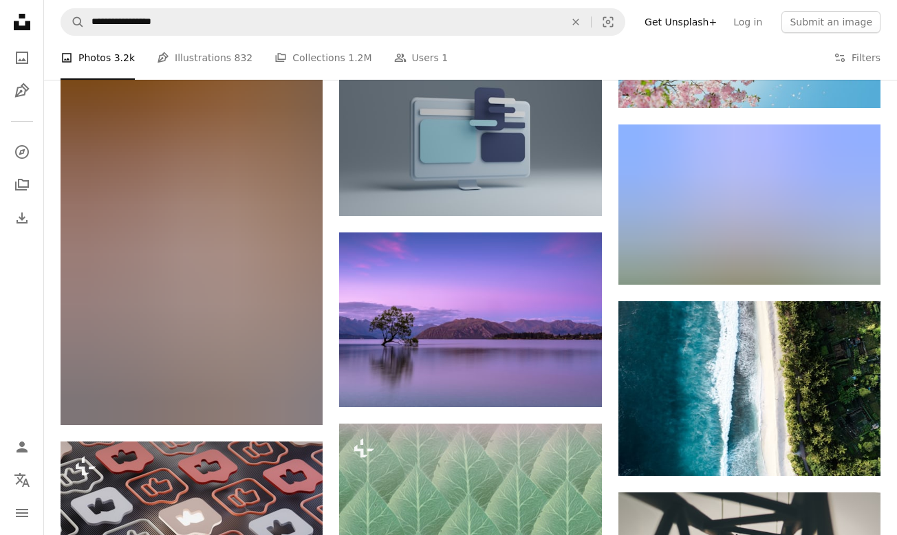
scroll to position [33846, 0]
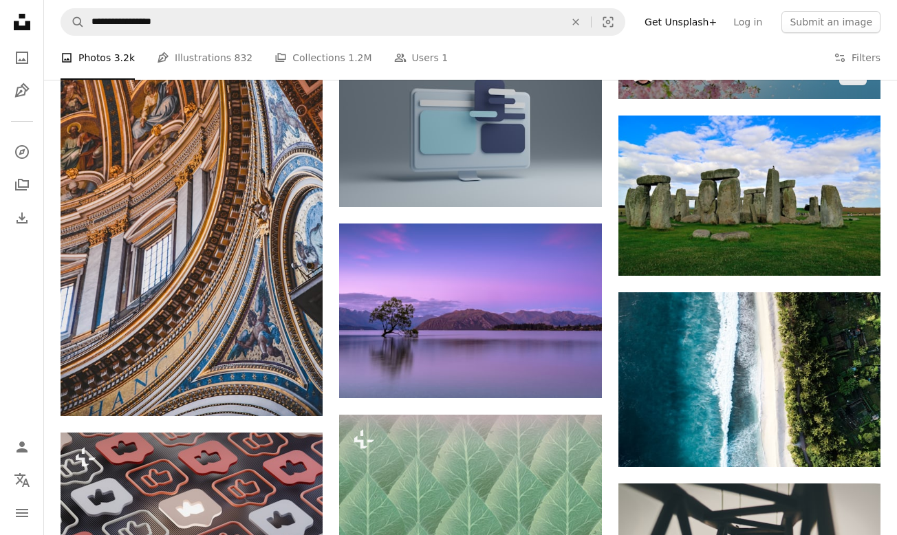
click at [697, 99] on img at bounding box center [749, 11] width 262 height 175
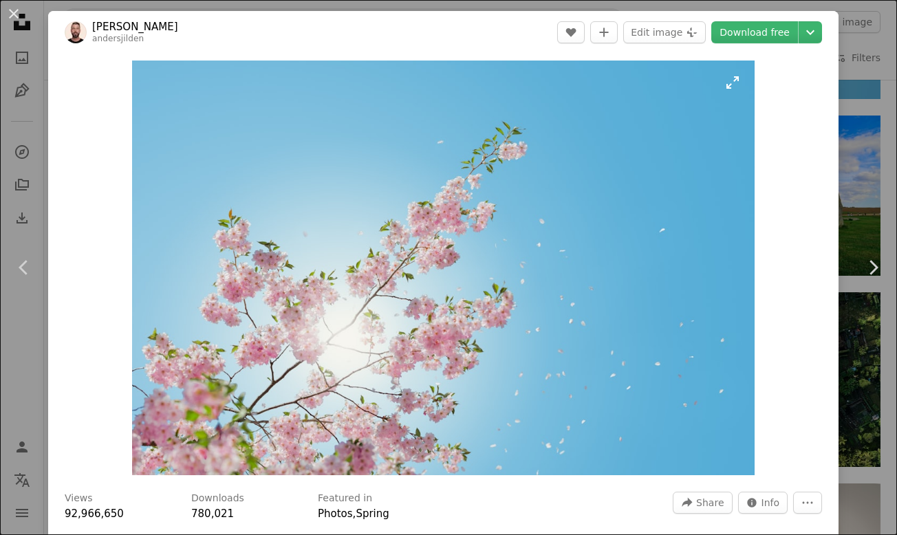
click at [400, 319] on img "Zoom in on this image" at bounding box center [443, 268] width 623 height 415
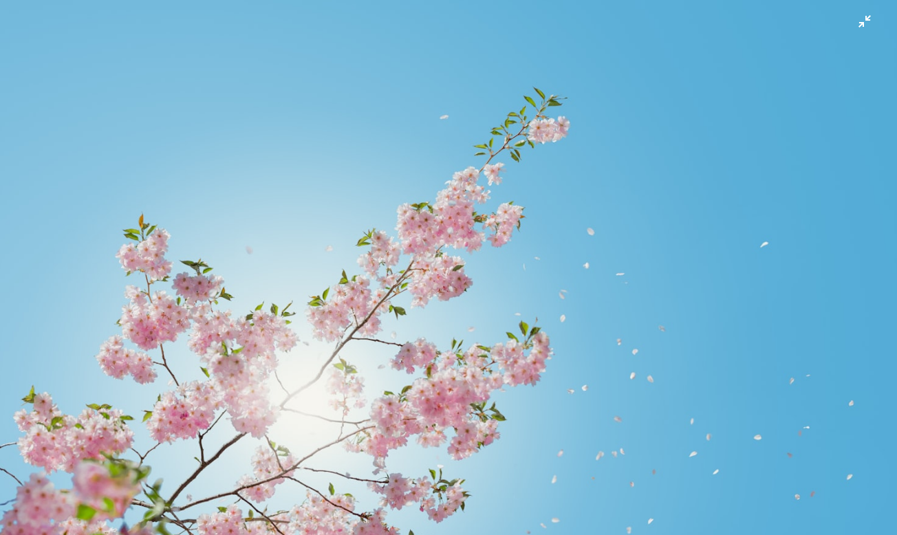
scroll to position [32, 0]
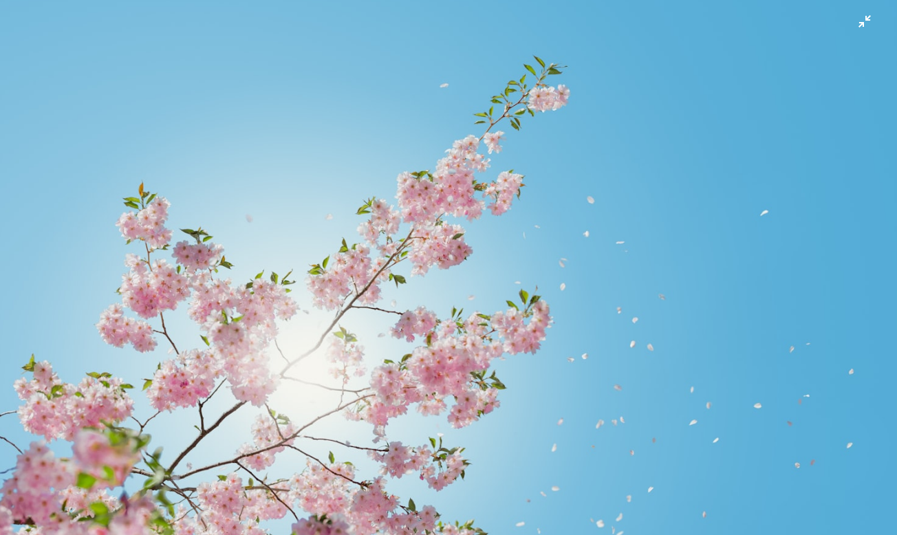
click at [400, 319] on img "Zoom out on this image" at bounding box center [448, 267] width 898 height 599
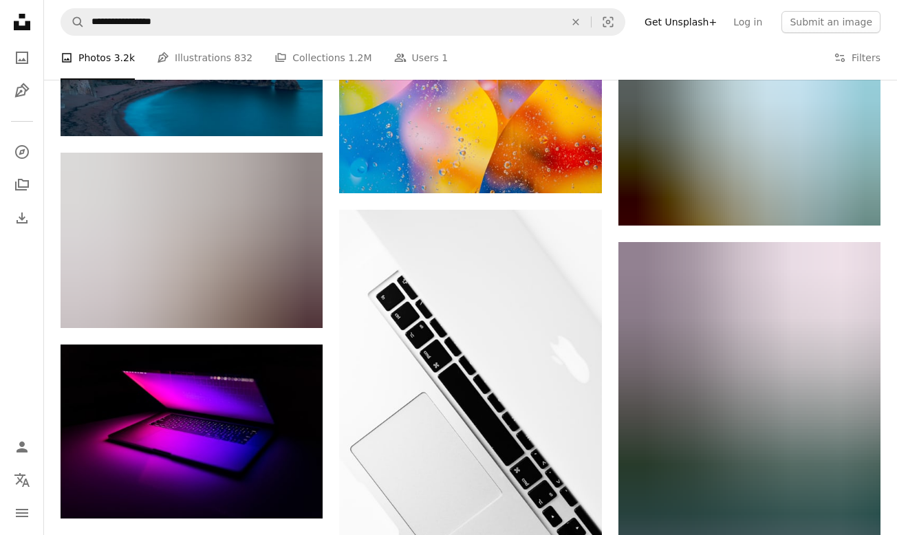
scroll to position [47263, 0]
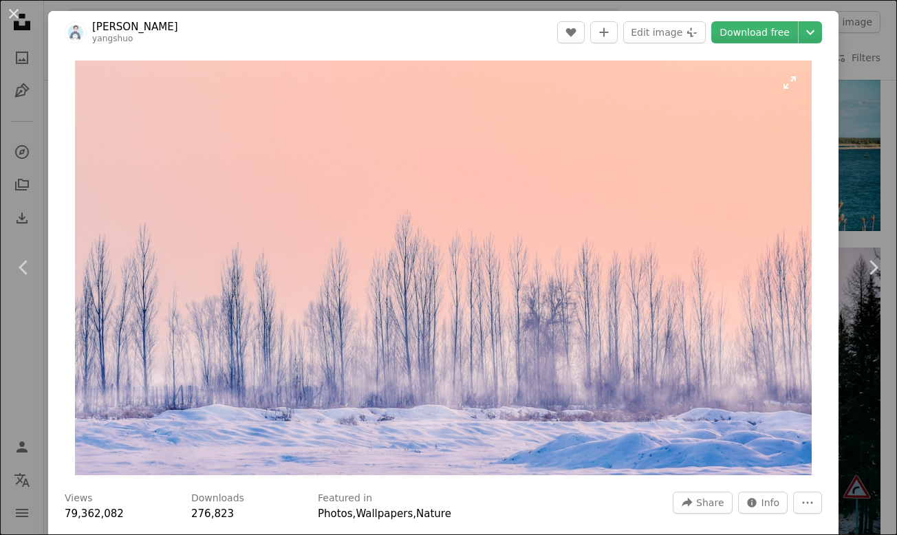
click at [335, 316] on img "Zoom in on this image" at bounding box center [444, 268] width 738 height 415
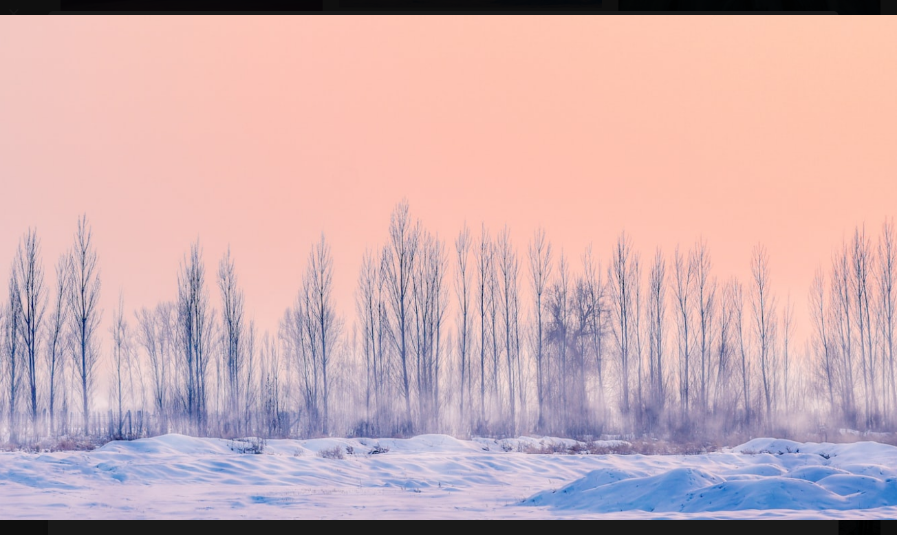
click at [335, 316] on img "Zoom out on this image" at bounding box center [448, 267] width 898 height 505
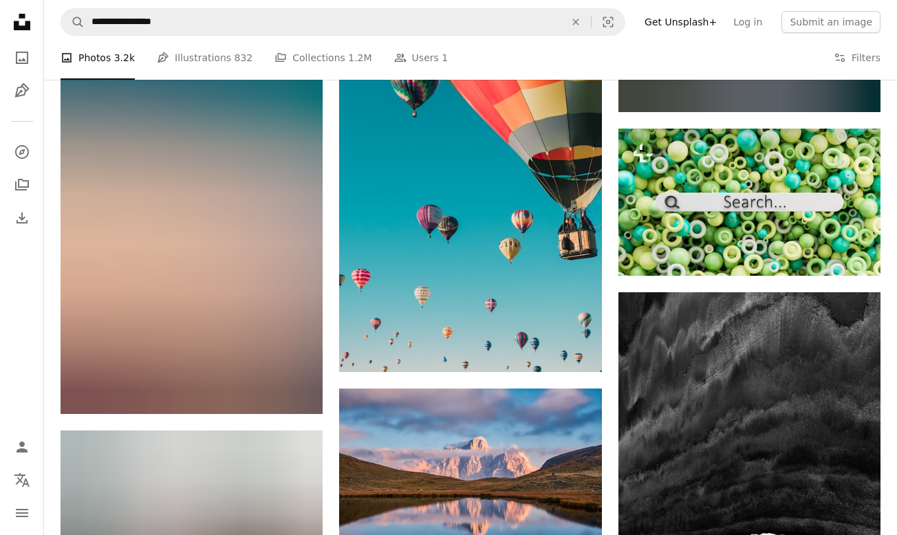
scroll to position [48828, 0]
